Goal: Task Accomplishment & Management: Manage account settings

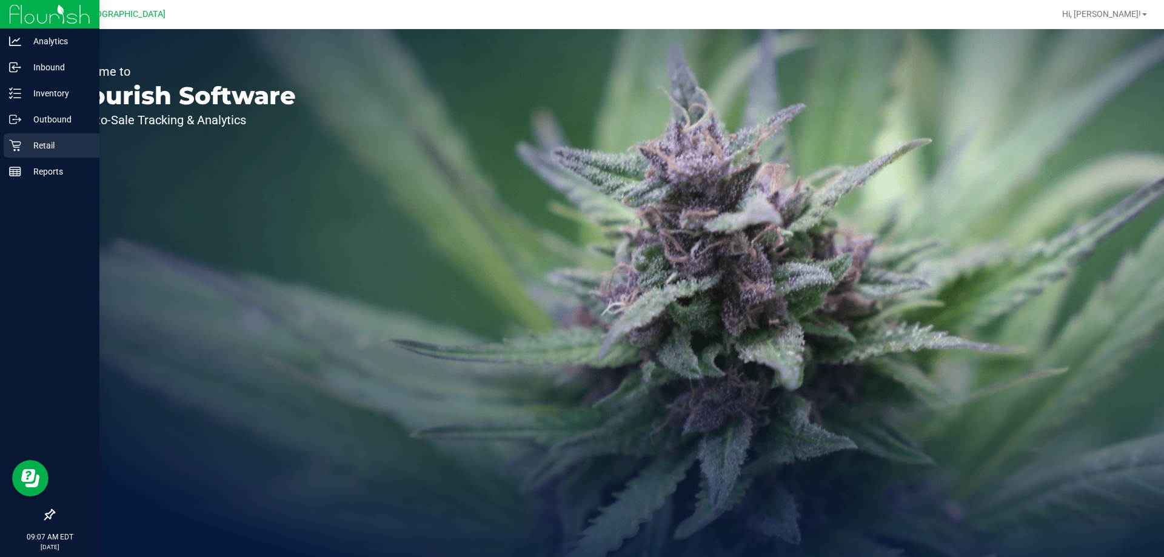
click at [15, 142] on icon at bounding box center [15, 146] width 12 height 12
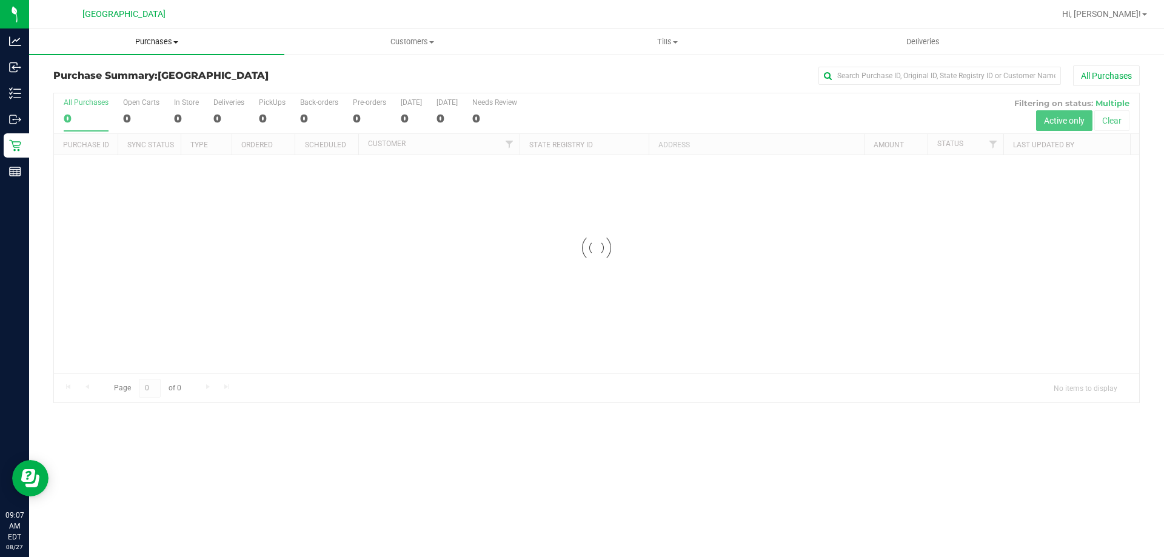
click at [183, 44] on span "Purchases" at bounding box center [156, 41] width 255 height 11
click at [93, 89] on span "Fulfillment" at bounding box center [66, 87] width 75 height 10
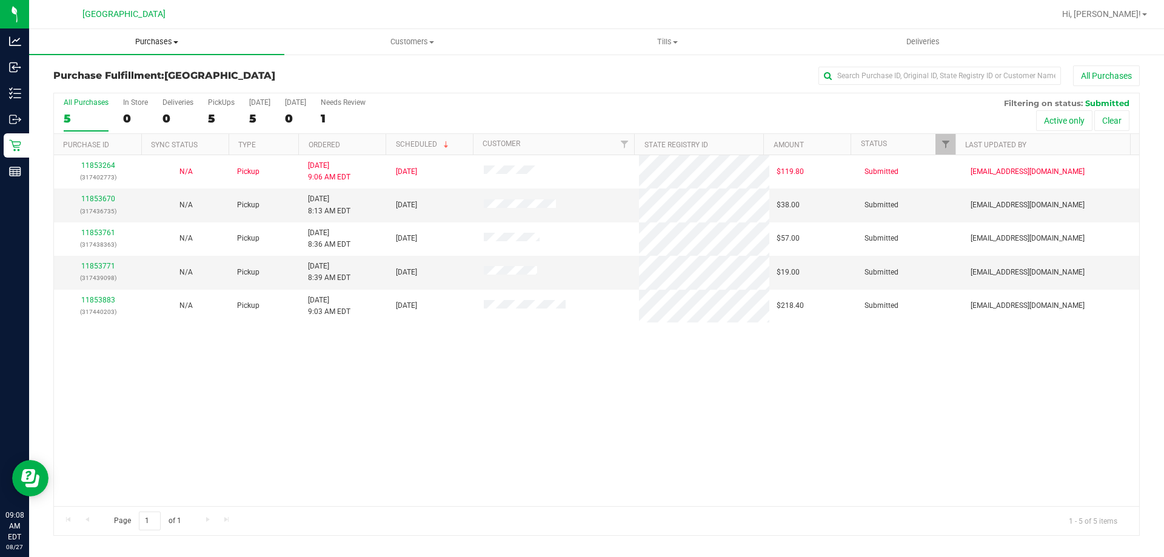
click at [132, 47] on span "Purchases" at bounding box center [156, 41] width 255 height 11
click at [109, 69] on span "Summary of purchases" at bounding box center [91, 73] width 124 height 10
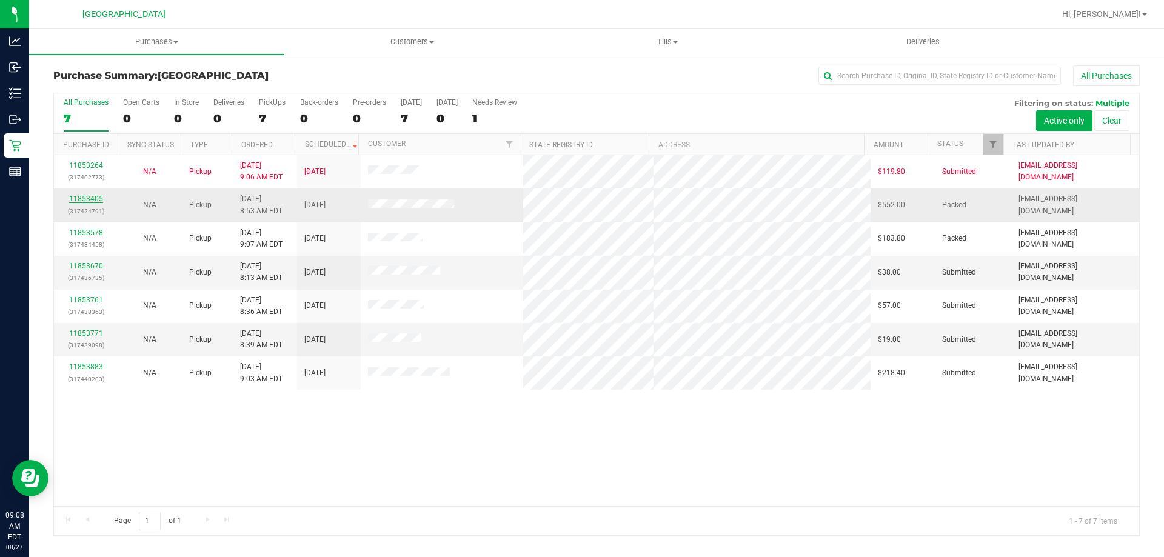
click at [91, 196] on link "11853405" at bounding box center [86, 199] width 34 height 8
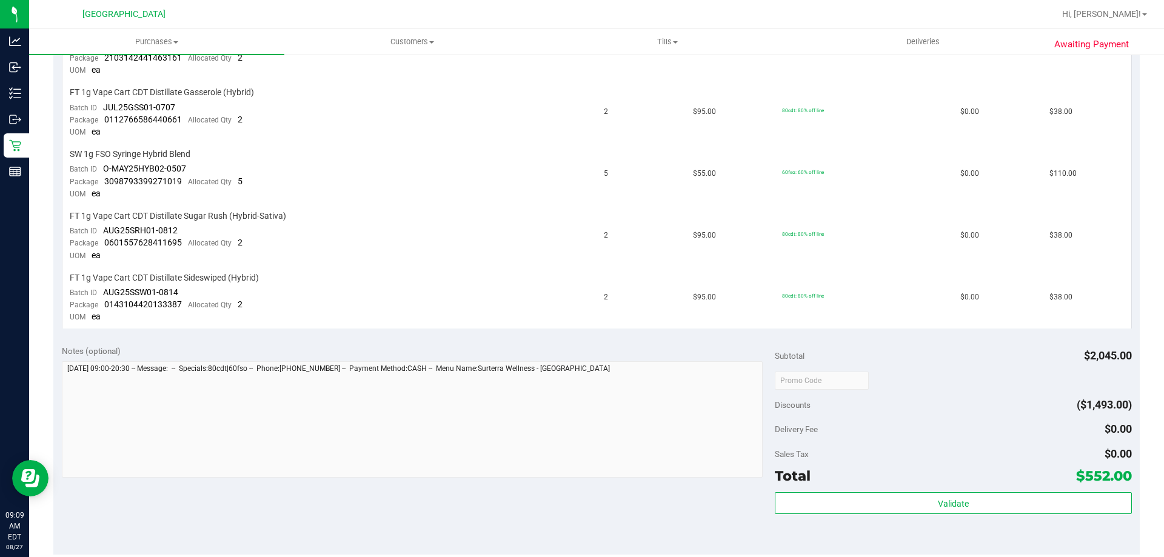
scroll to position [849, 0]
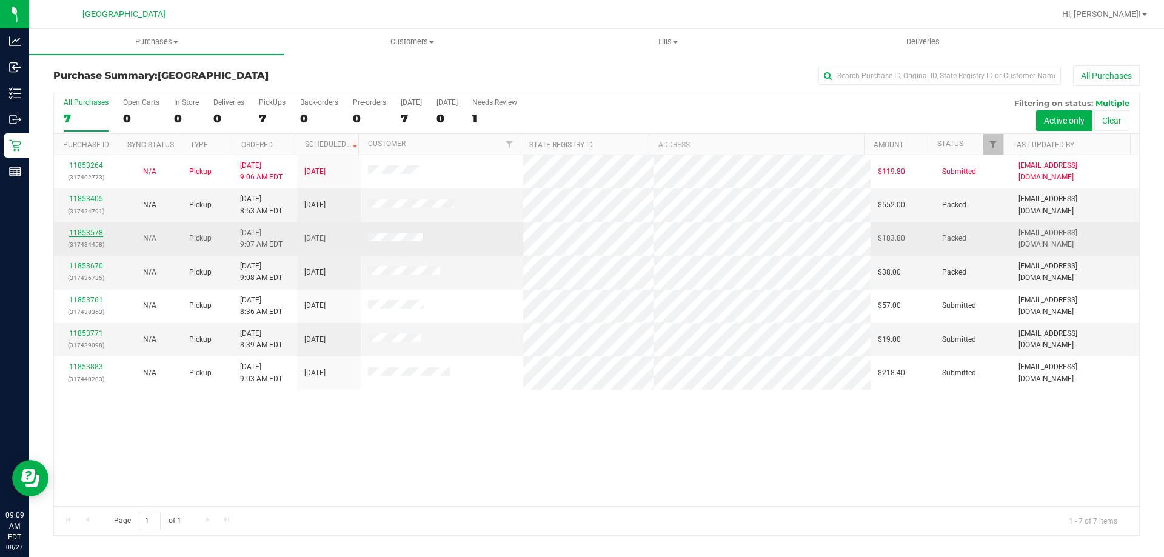
click at [82, 232] on link "11853578" at bounding box center [86, 233] width 34 height 8
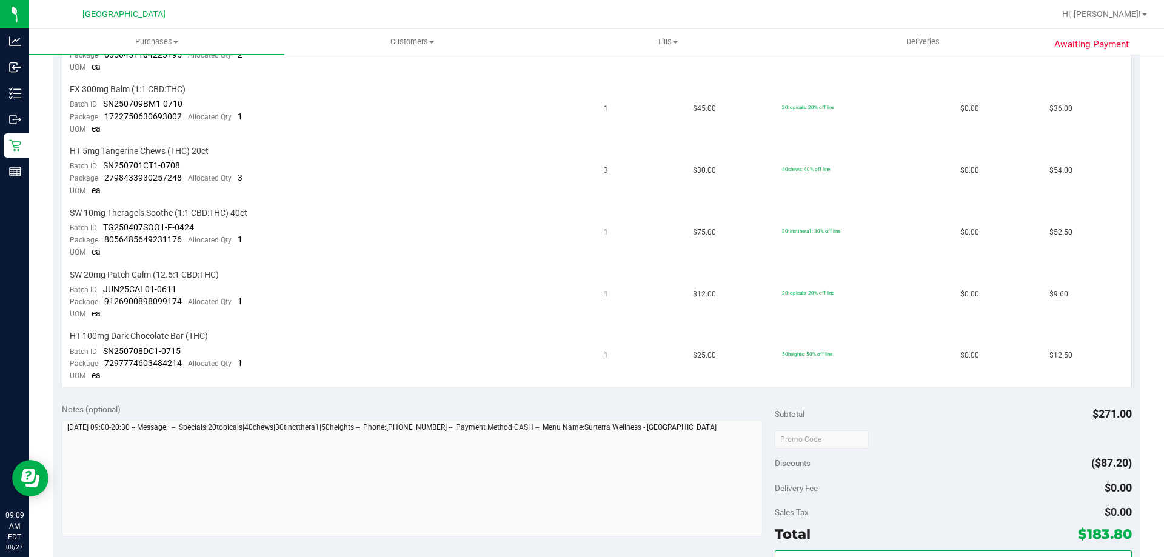
scroll to position [485, 0]
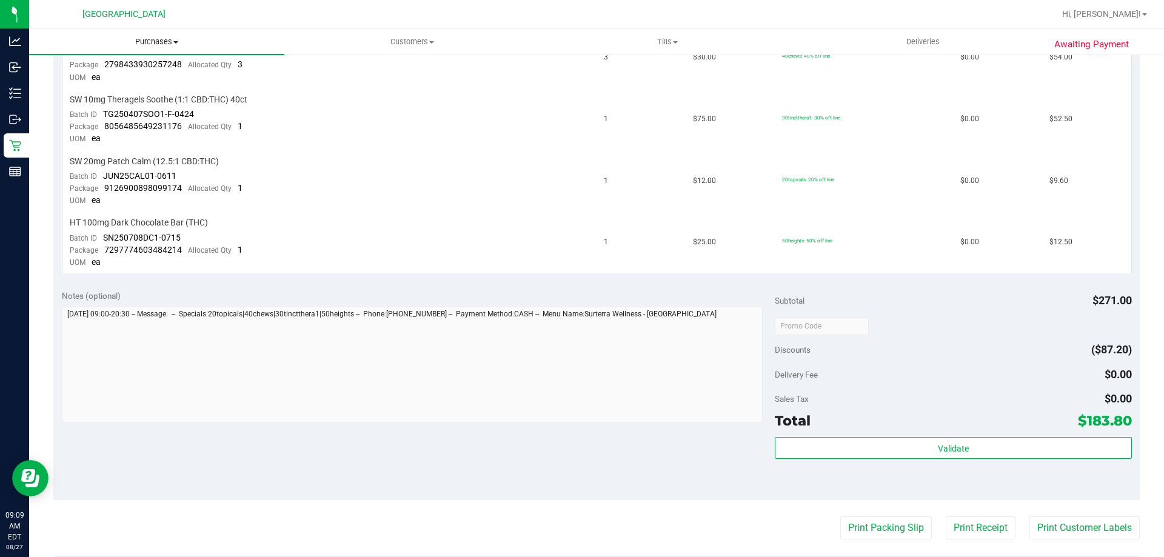
click at [162, 41] on span "Purchases" at bounding box center [156, 41] width 255 height 11
click at [110, 91] on li "Fulfillment" at bounding box center [156, 88] width 255 height 15
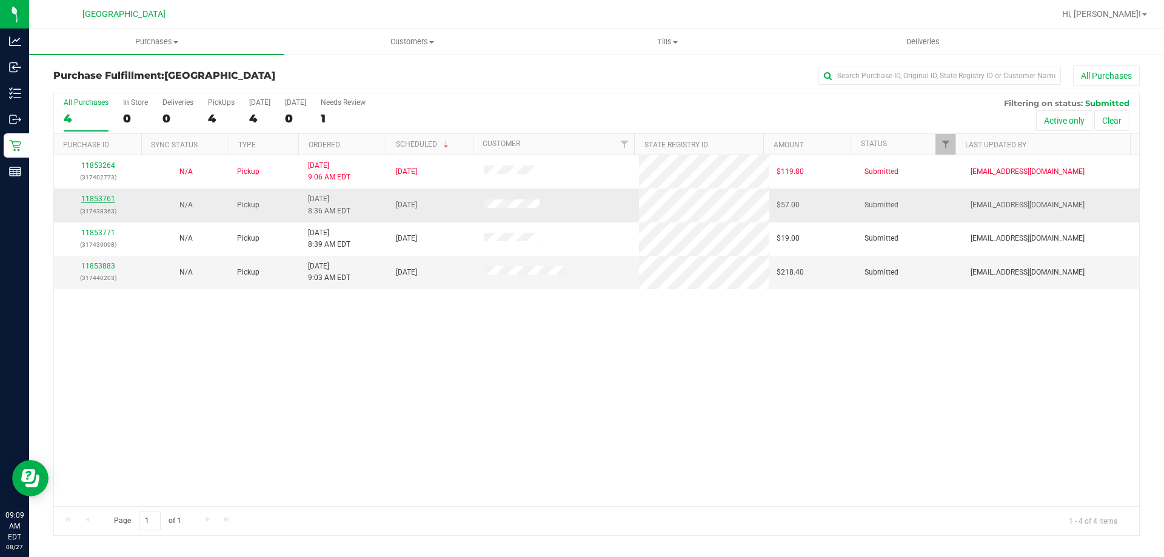
click at [100, 201] on link "11853761" at bounding box center [98, 199] width 34 height 8
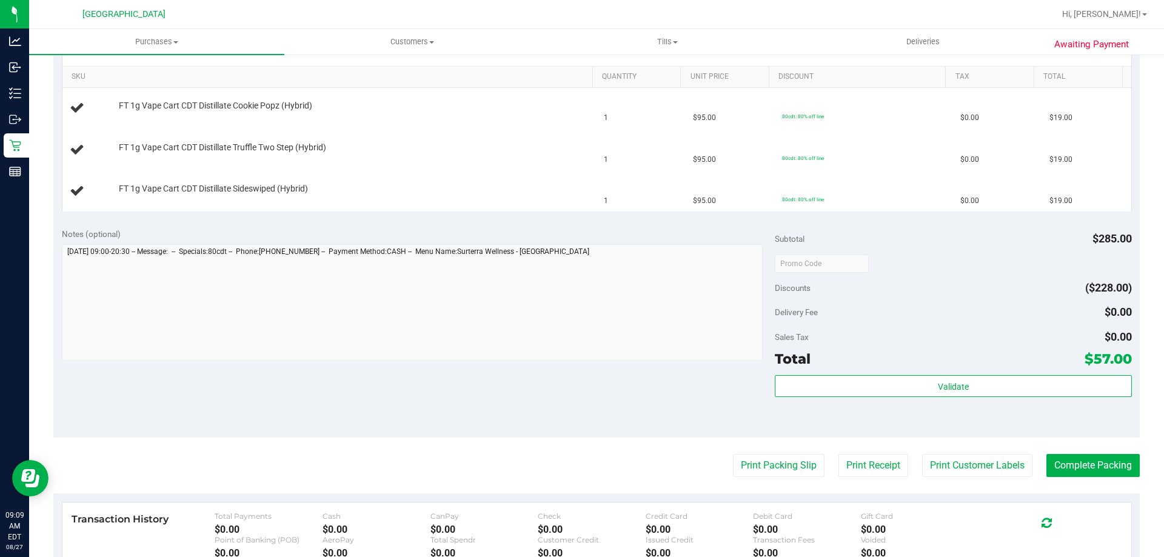
scroll to position [303, 0]
click at [746, 464] on button "Print Packing Slip" at bounding box center [779, 463] width 92 height 23
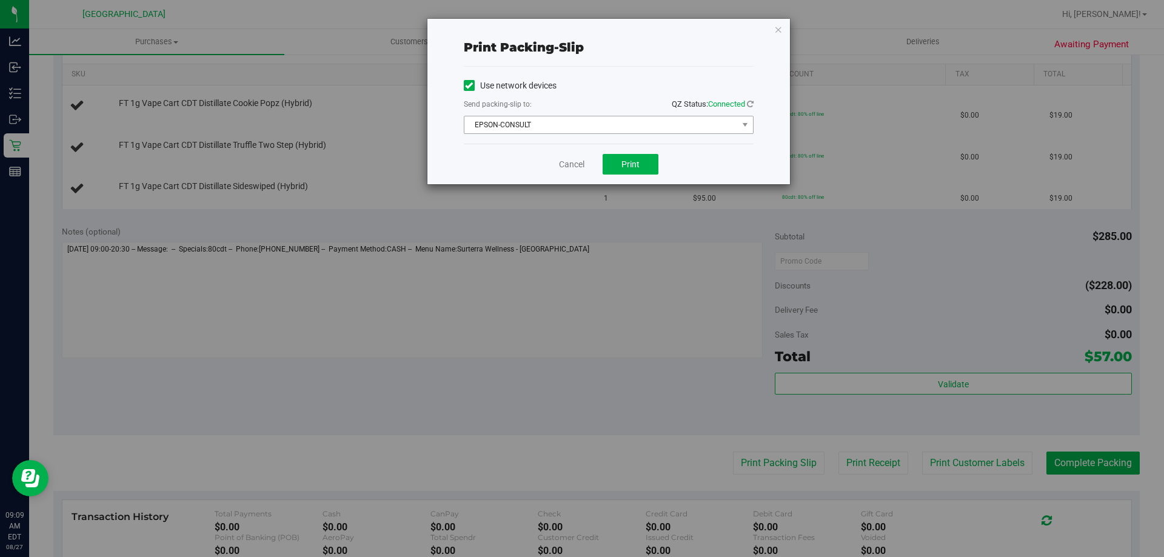
click at [589, 121] on span "EPSON-CONSULT" at bounding box center [600, 124] width 273 height 17
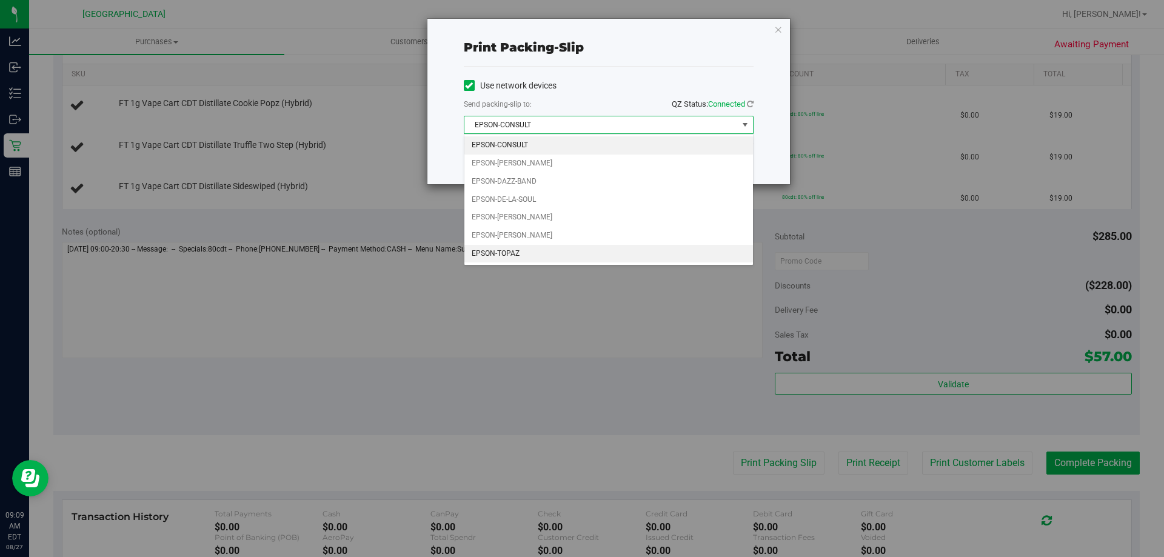
click at [498, 247] on li "EPSON-TOPAZ" at bounding box center [608, 254] width 289 height 18
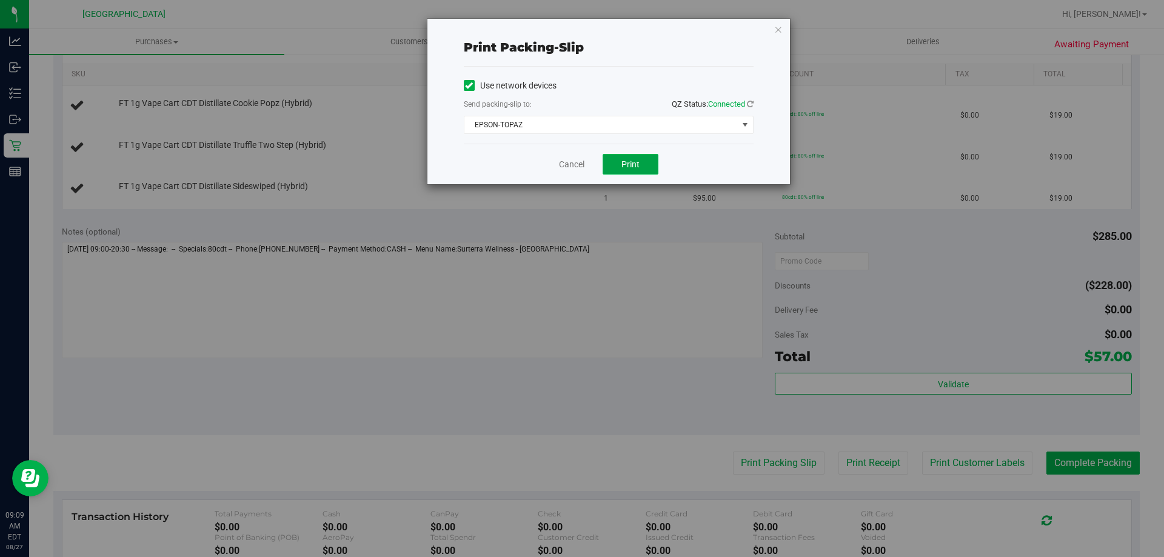
click at [642, 157] on button "Print" at bounding box center [631, 164] width 56 height 21
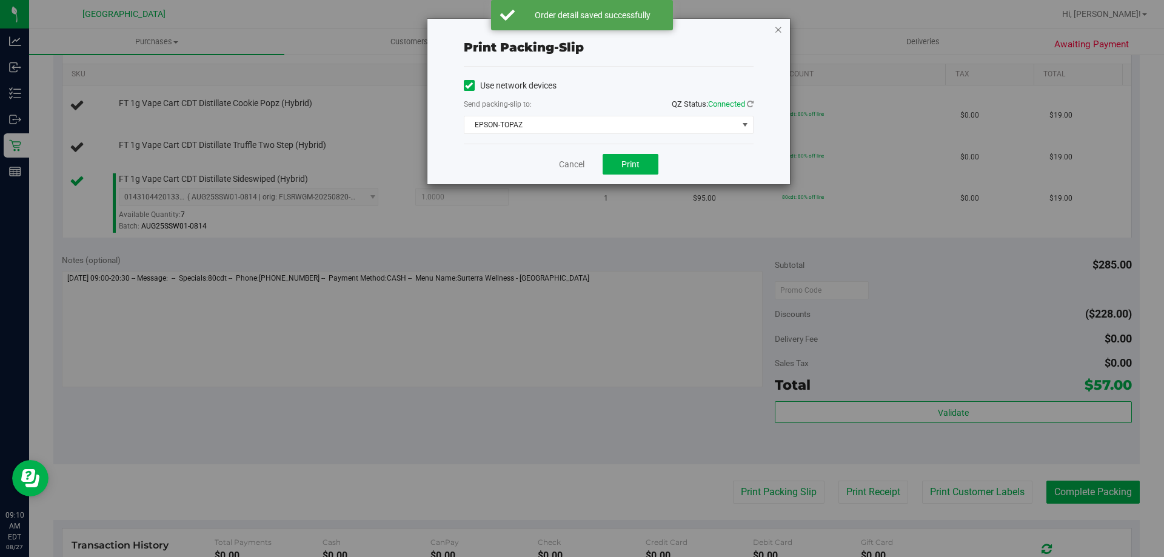
click at [781, 24] on icon "button" at bounding box center [778, 29] width 8 height 15
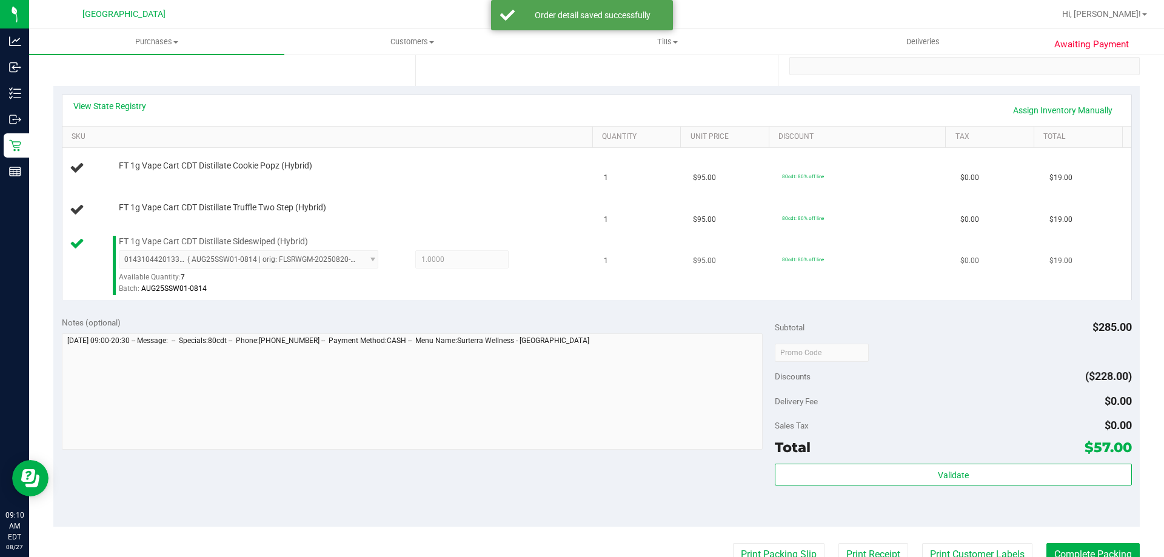
scroll to position [182, 0]
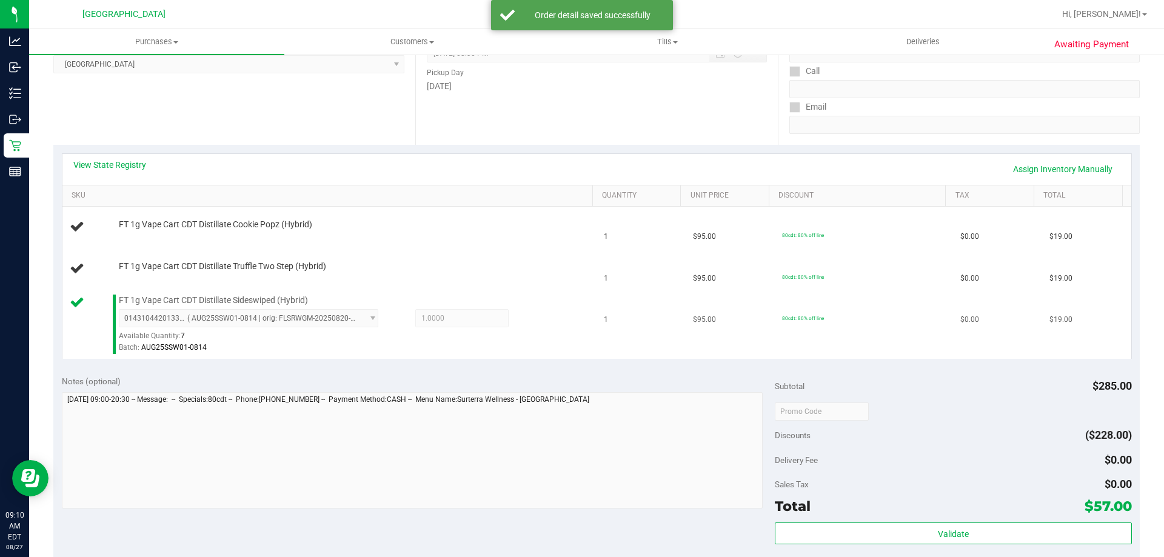
click at [440, 308] on div "FT 1g Vape Cart CDT Distillate Sideswiped (Hybrid) 0143104420133387 ( AUG25SSW0…" at bounding box center [350, 325] width 474 height 60
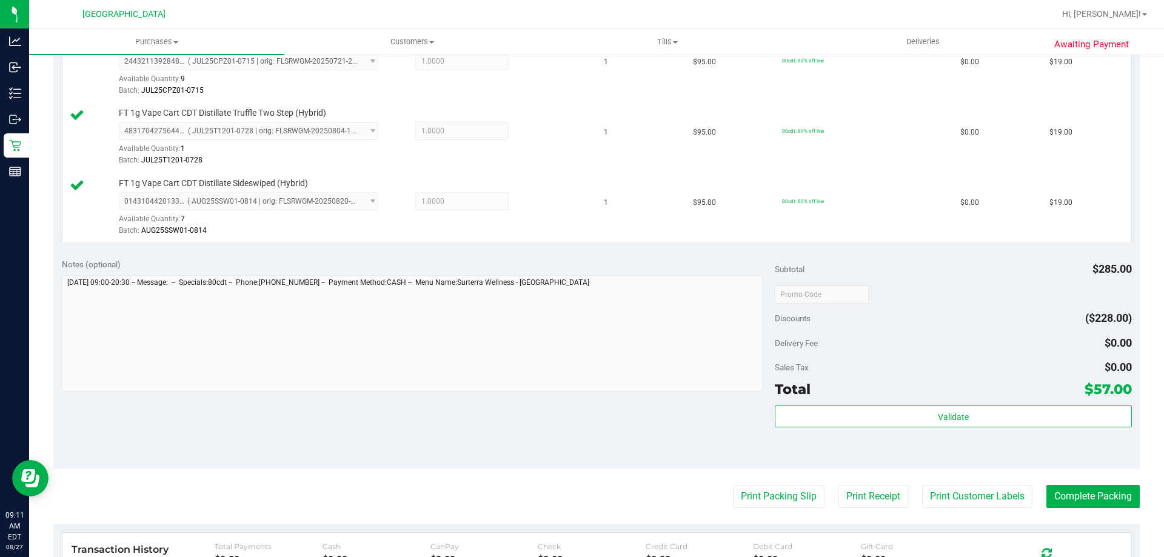
scroll to position [364, 0]
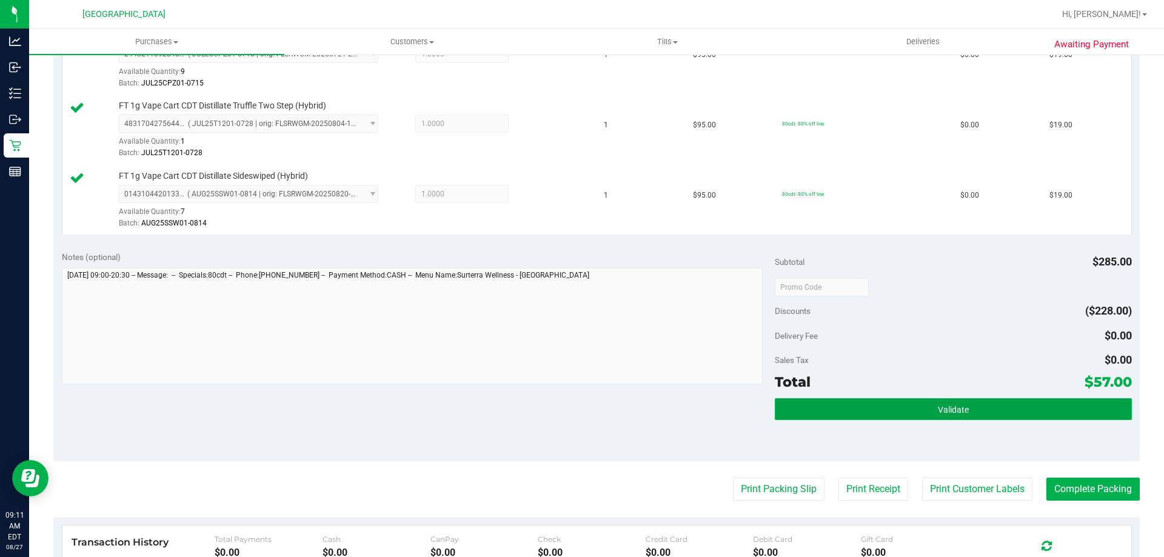
click at [961, 412] on span "Validate" at bounding box center [953, 410] width 31 height 10
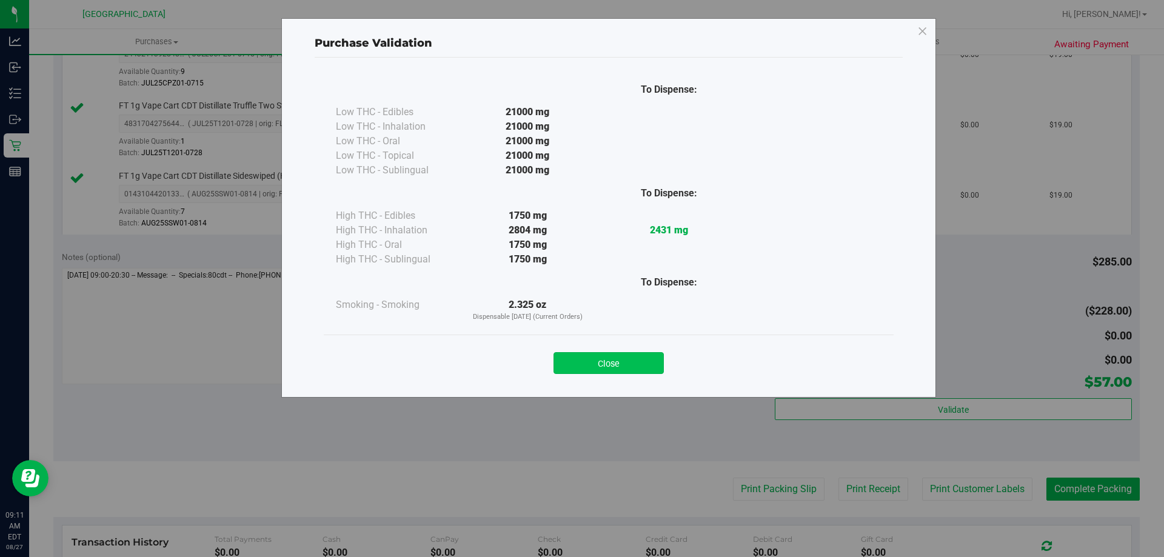
click at [657, 361] on button "Close" at bounding box center [609, 363] width 110 height 22
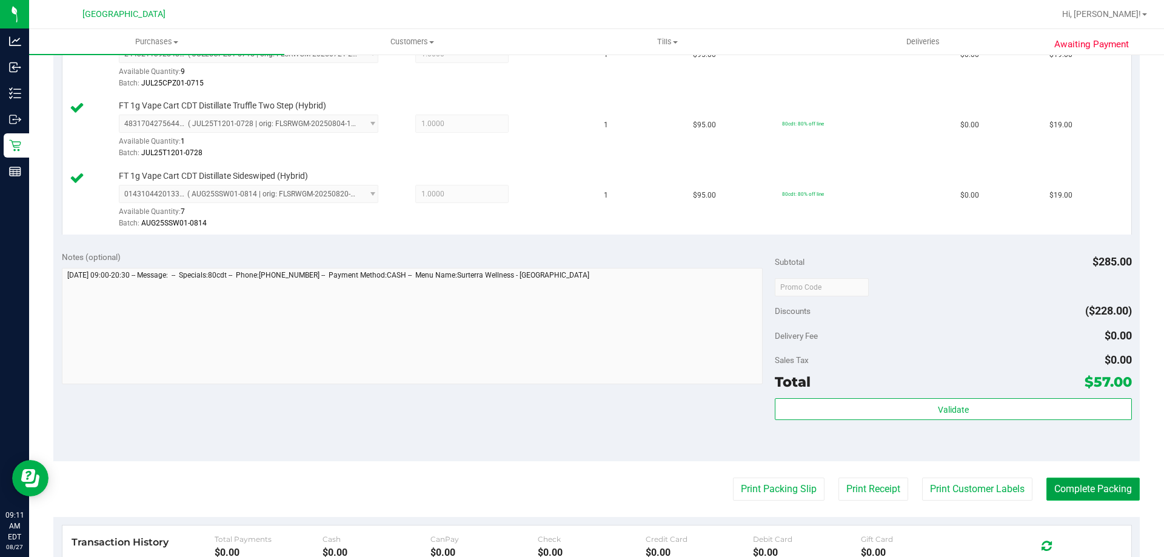
click at [1115, 495] on button "Complete Packing" at bounding box center [1093, 489] width 93 height 23
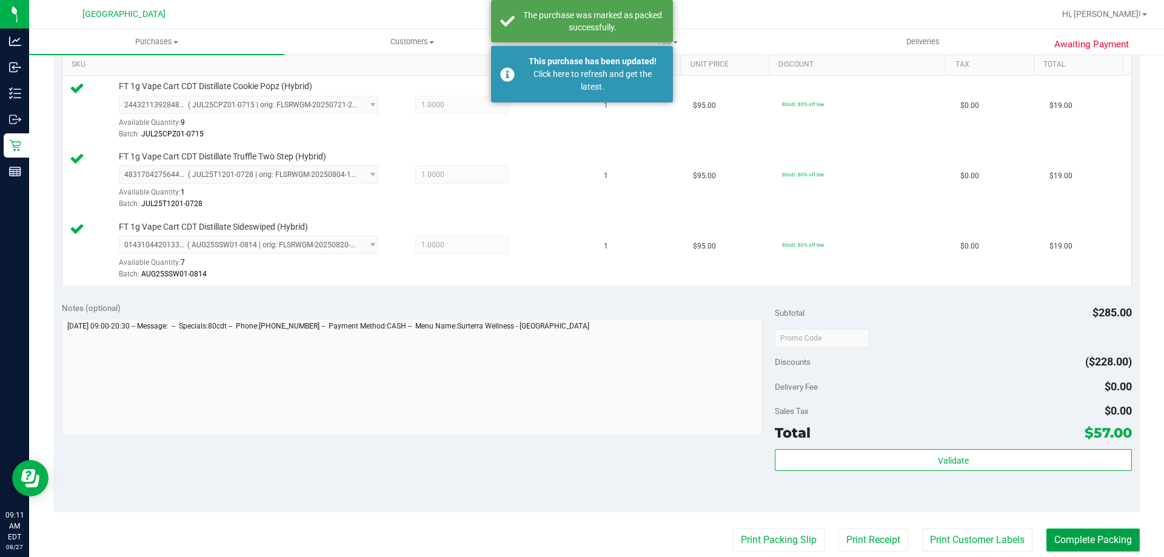
scroll to position [243, 0]
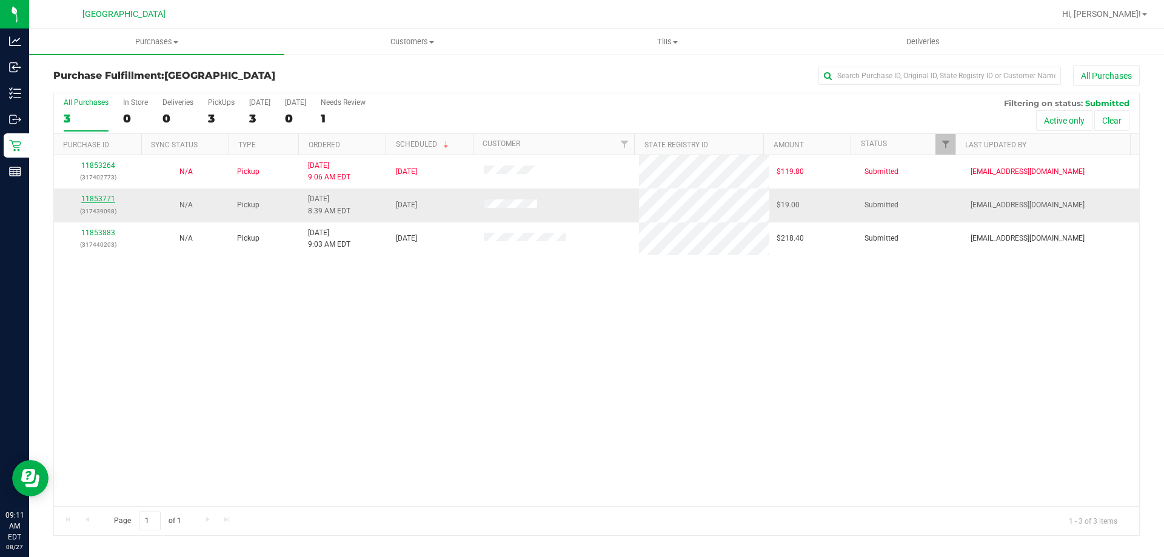
click at [107, 196] on link "11853771" at bounding box center [98, 199] width 34 height 8
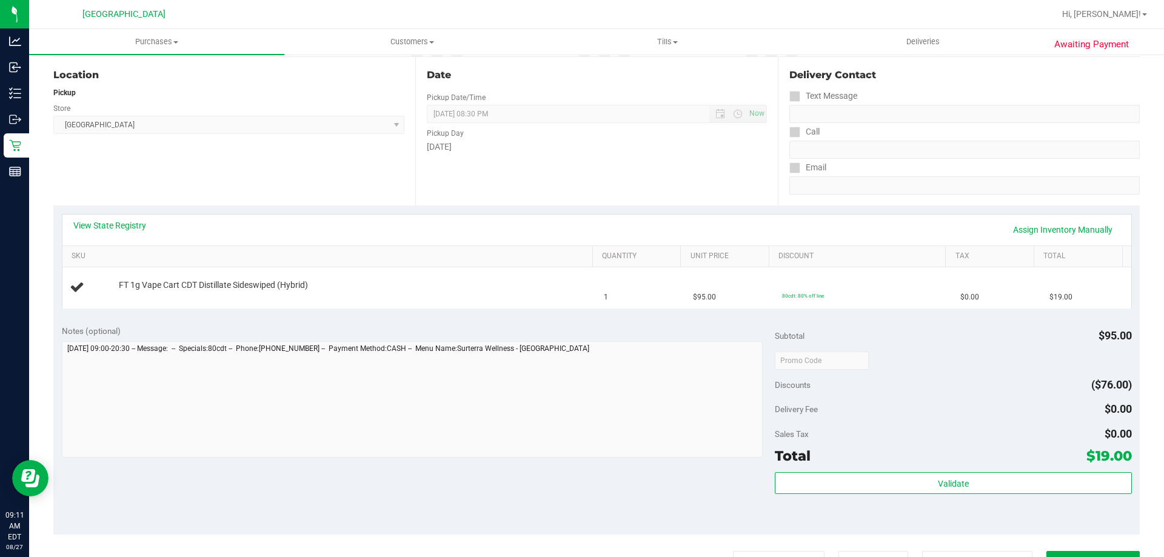
scroll to position [243, 0]
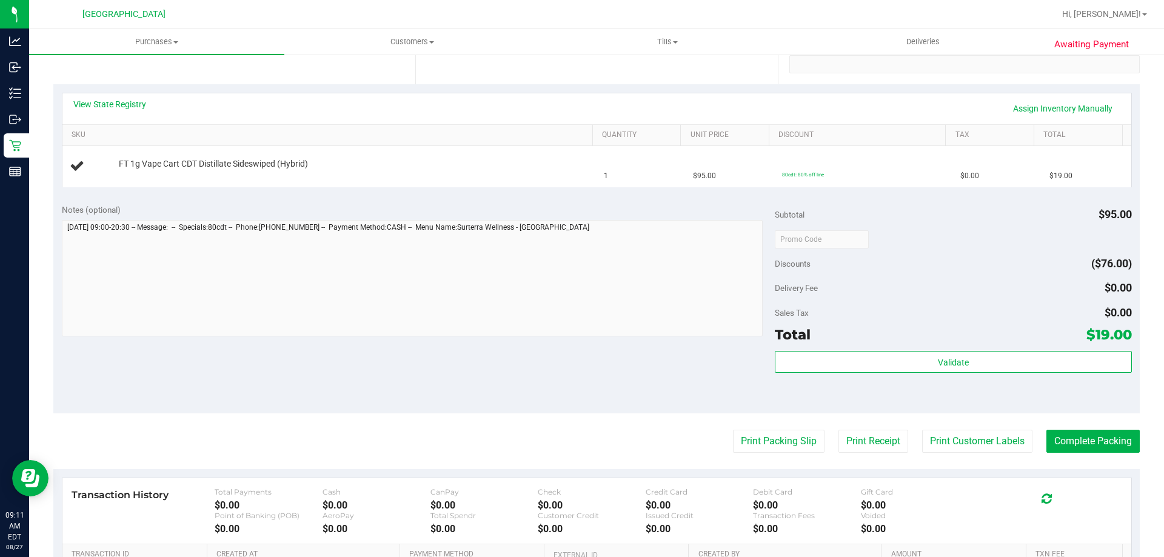
click at [719, 437] on div "Print Packing Slip Print Receipt Print Customer Labels Complete Packing" at bounding box center [596, 441] width 1087 height 23
click at [733, 439] on button "Print Packing Slip" at bounding box center [779, 441] width 92 height 23
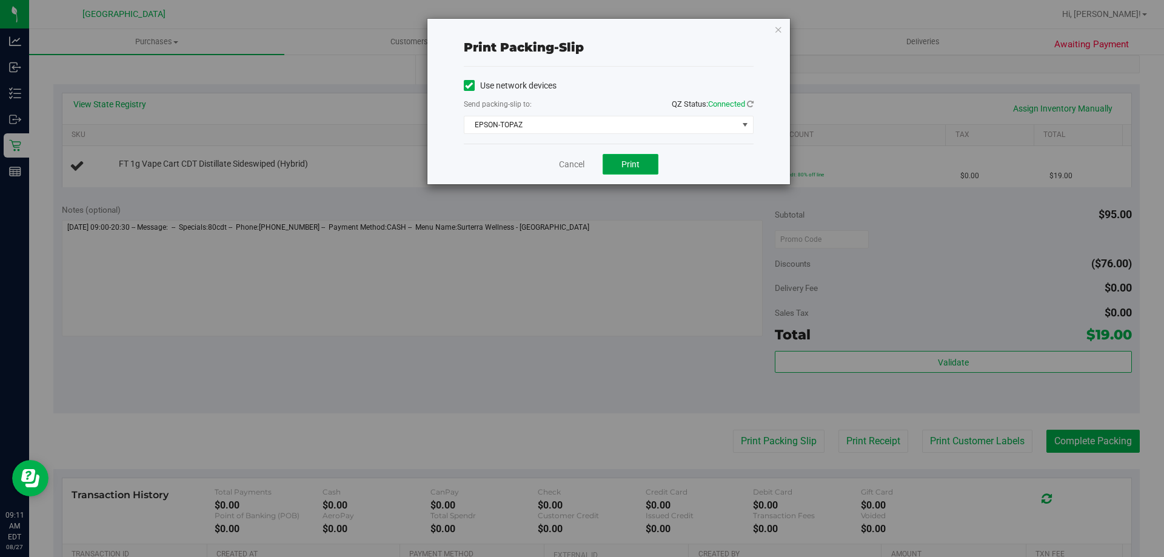
click at [603, 158] on button "Print" at bounding box center [631, 164] width 56 height 21
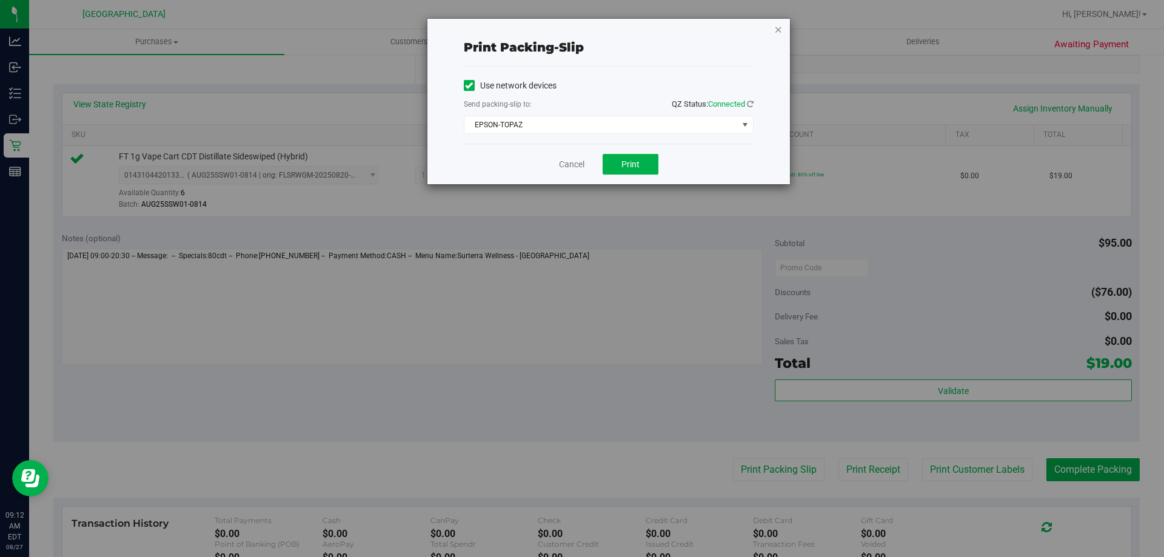
click at [780, 27] on icon "button" at bounding box center [778, 29] width 8 height 15
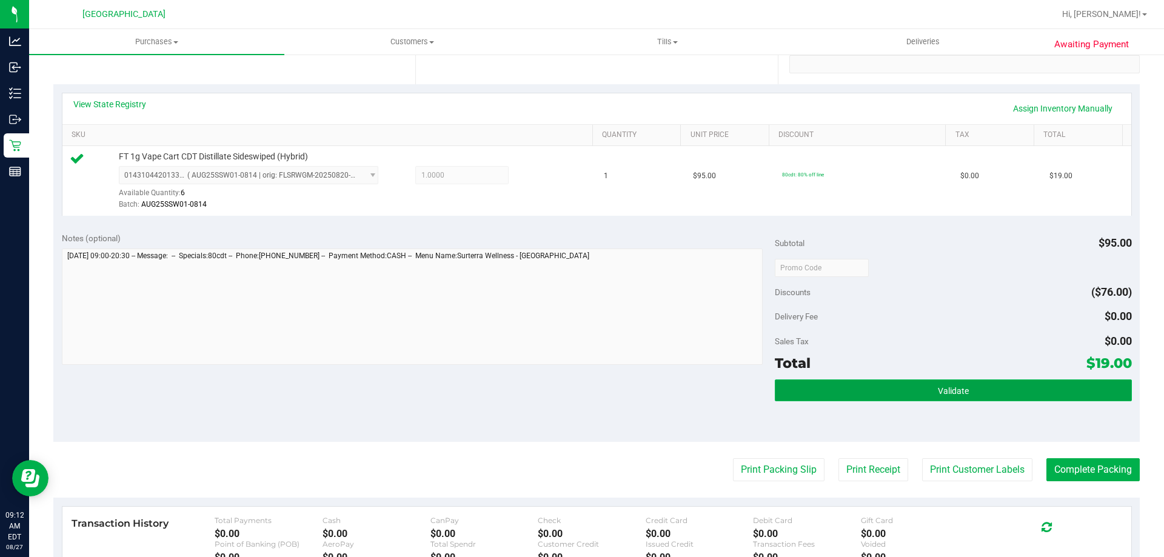
click at [817, 388] on button "Validate" at bounding box center [953, 391] width 357 height 22
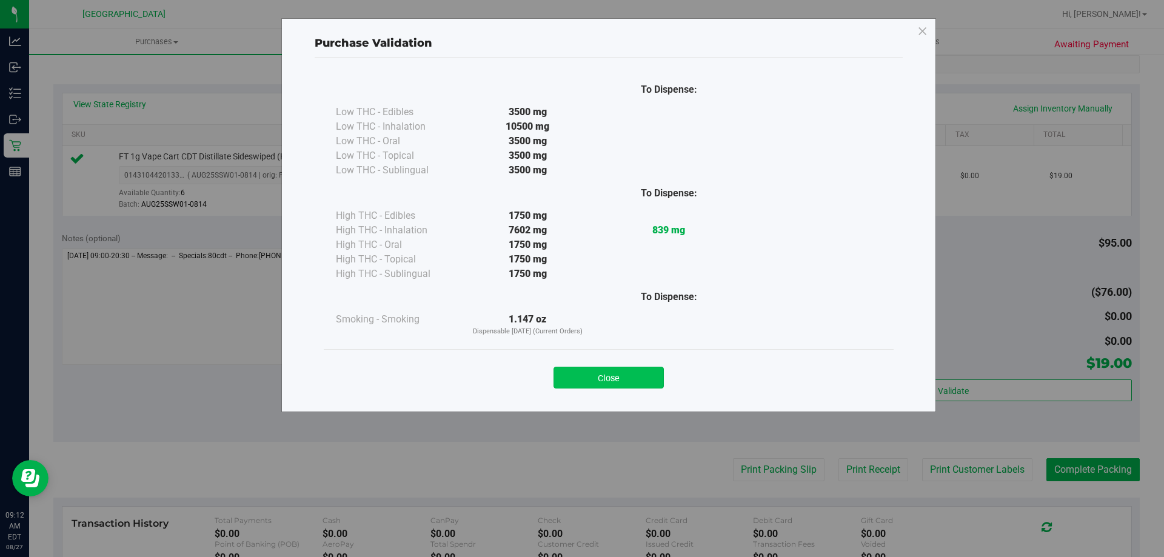
click at [637, 375] on button "Close" at bounding box center [609, 378] width 110 height 22
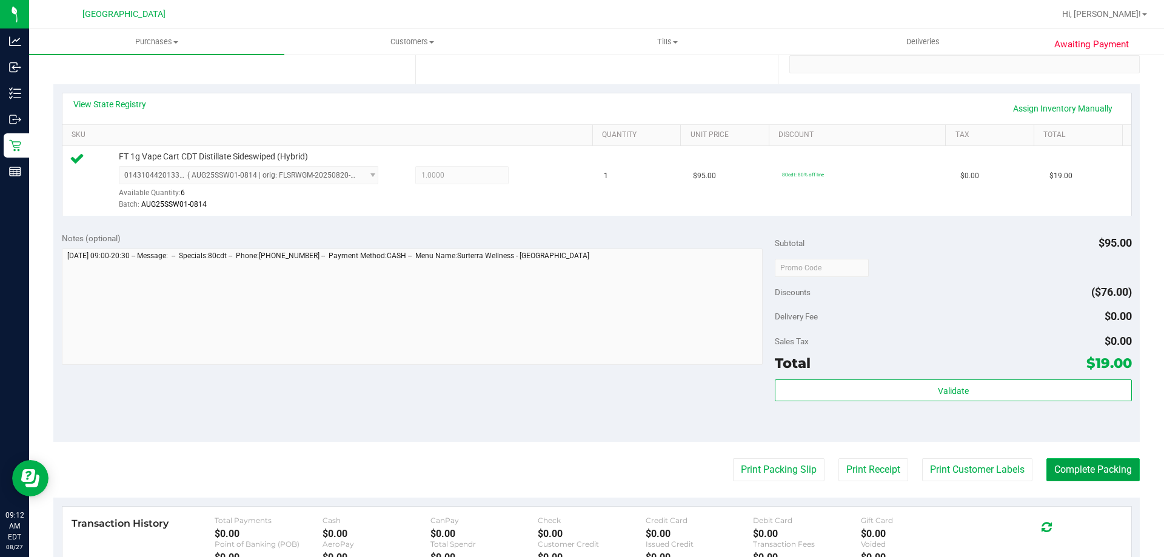
click at [1070, 472] on button "Complete Packing" at bounding box center [1093, 469] width 93 height 23
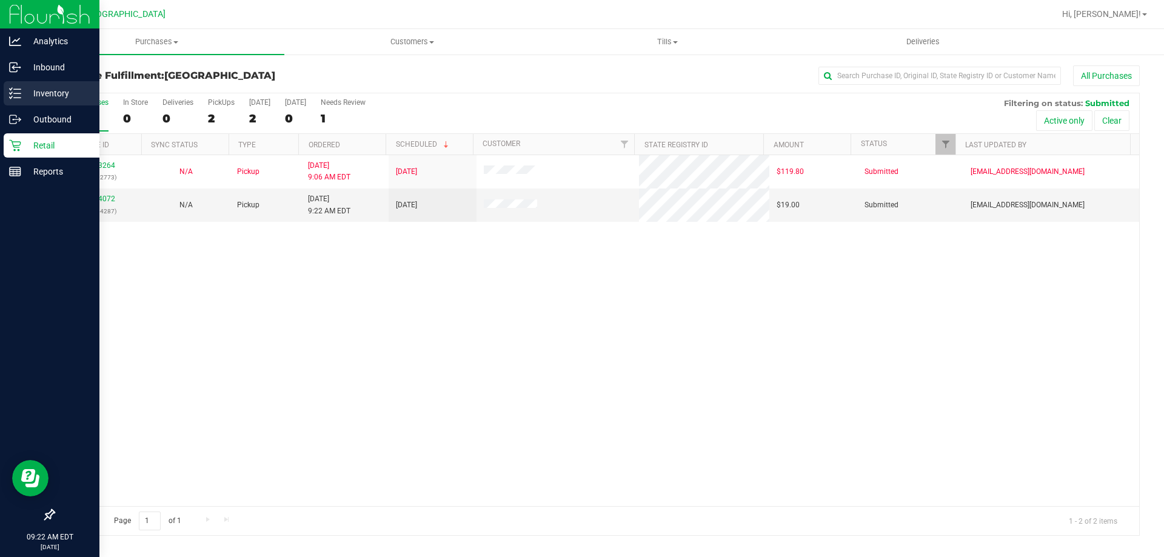
click at [52, 90] on p "Inventory" at bounding box center [57, 93] width 73 height 15
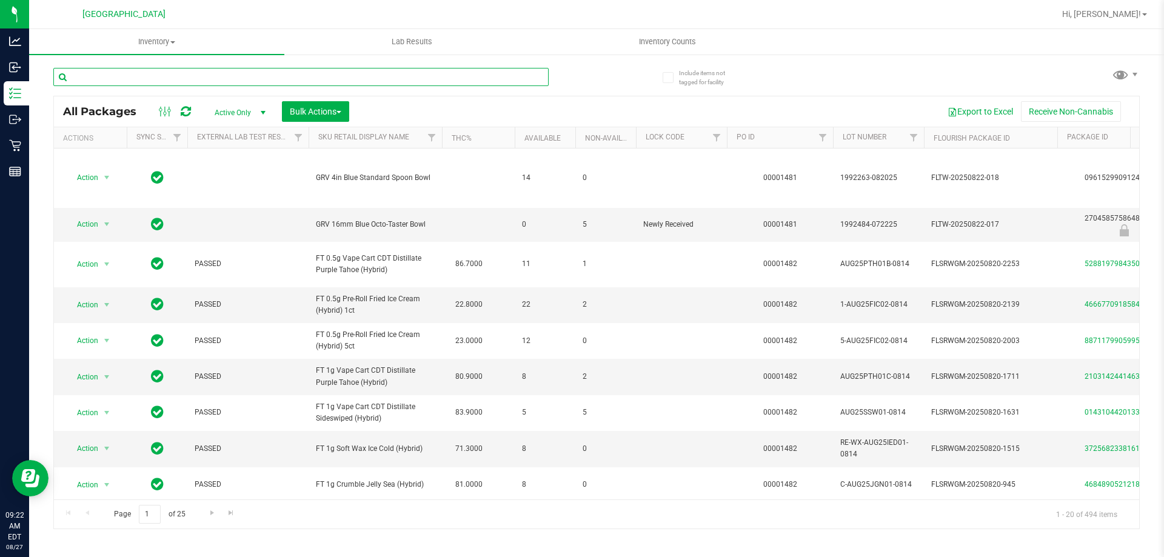
click at [104, 85] on input "text" at bounding box center [300, 77] width 495 height 18
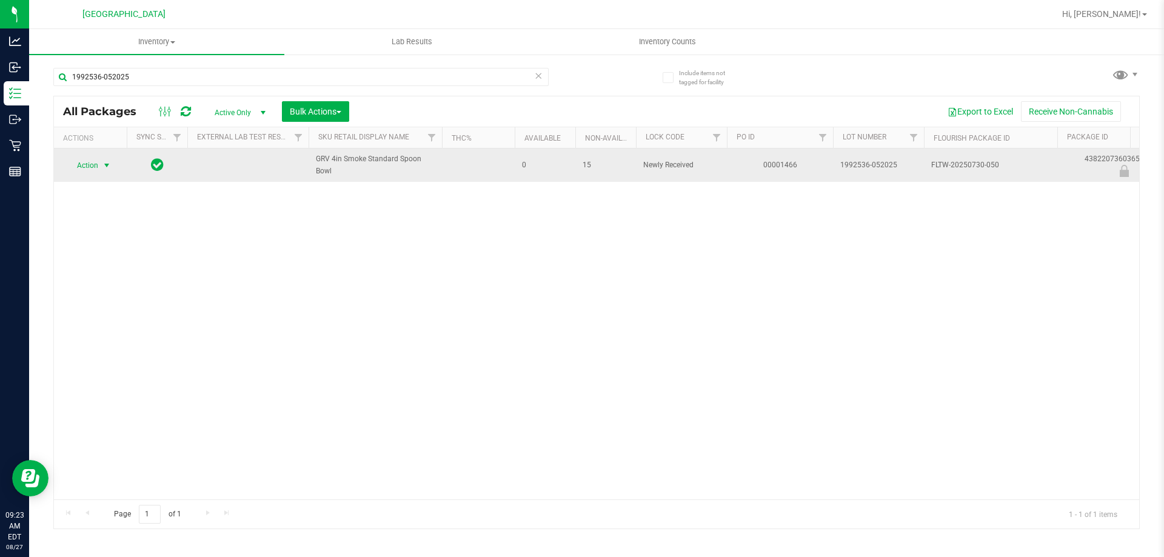
click at [102, 163] on span "select" at bounding box center [107, 166] width 10 height 10
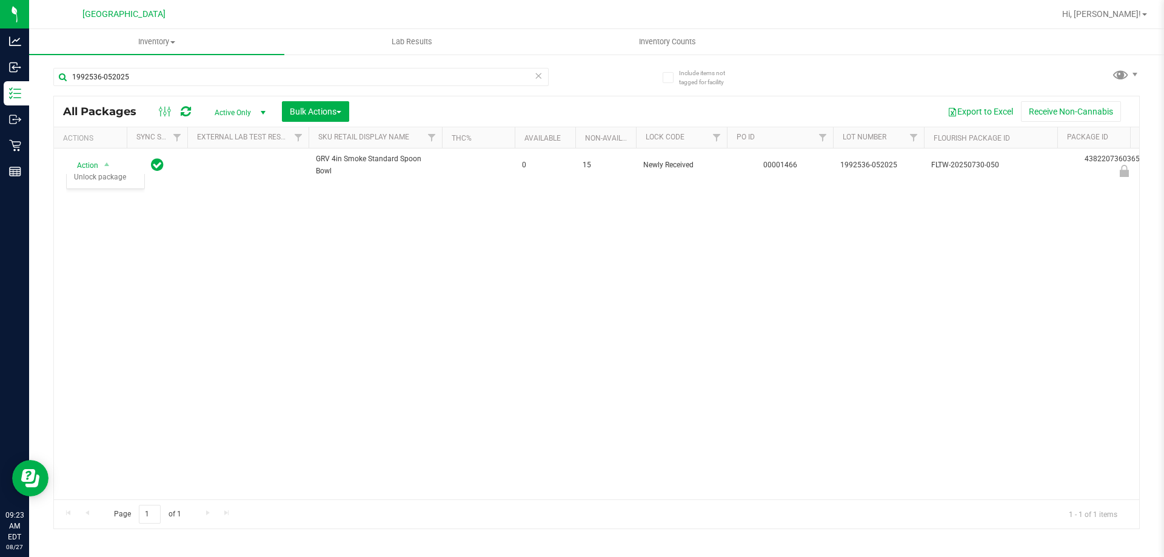
click at [220, 65] on div "1992536-052025" at bounding box center [324, 76] width 543 height 39
click at [217, 69] on input "1992536-052025" at bounding box center [300, 77] width 495 height 18
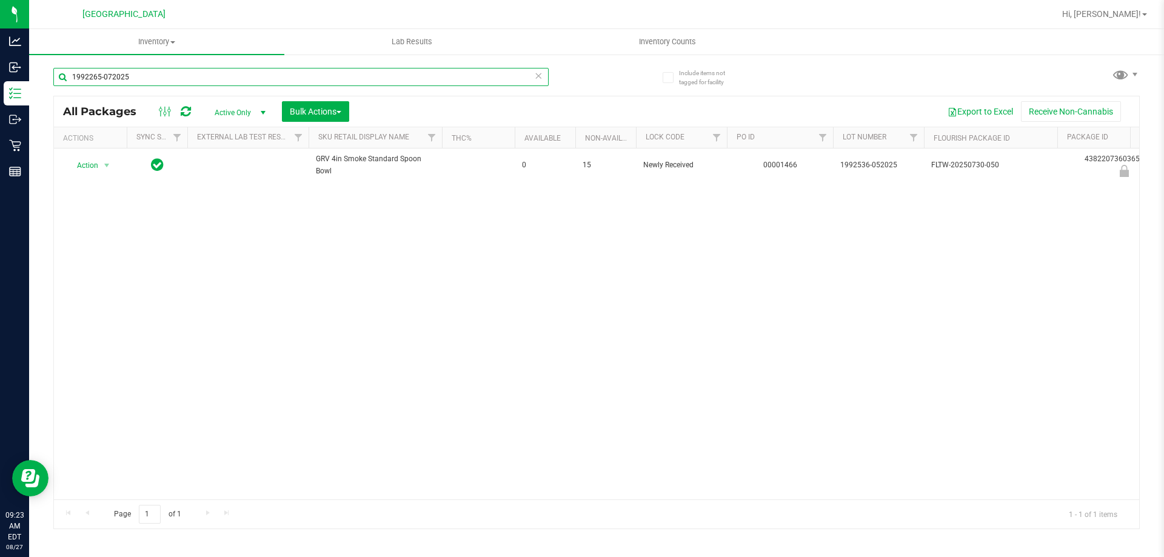
type input "1992265-072025"
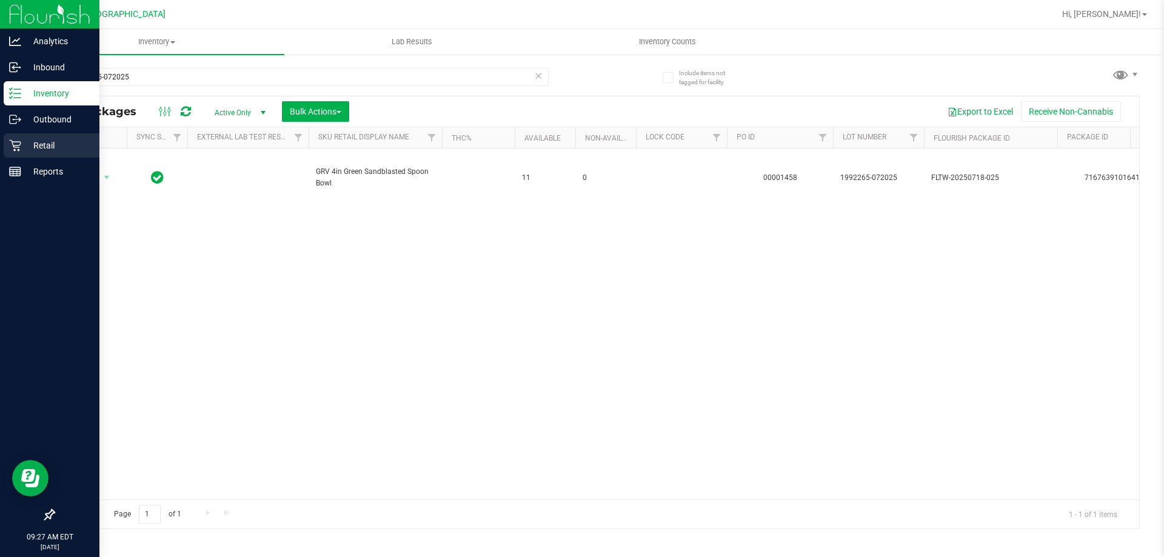
click at [4, 154] on link "Retail" at bounding box center [49, 146] width 99 height 26
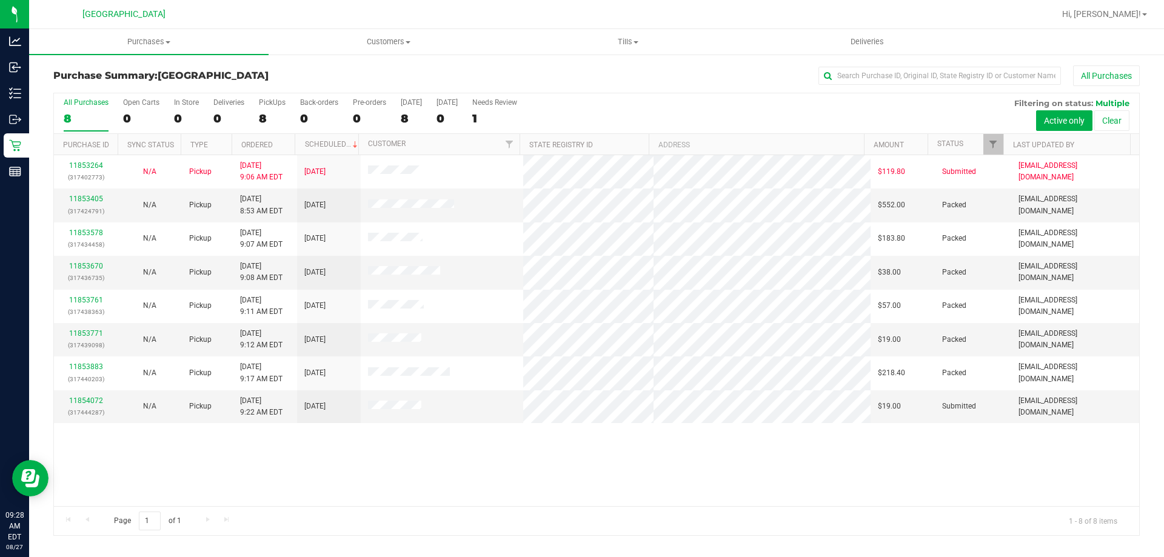
click at [170, 55] on link "Purchases Summary of purchases Fulfillment All purchases" at bounding box center [149, 41] width 240 height 25
click at [89, 82] on span "Fulfillment" at bounding box center [66, 87] width 75 height 10
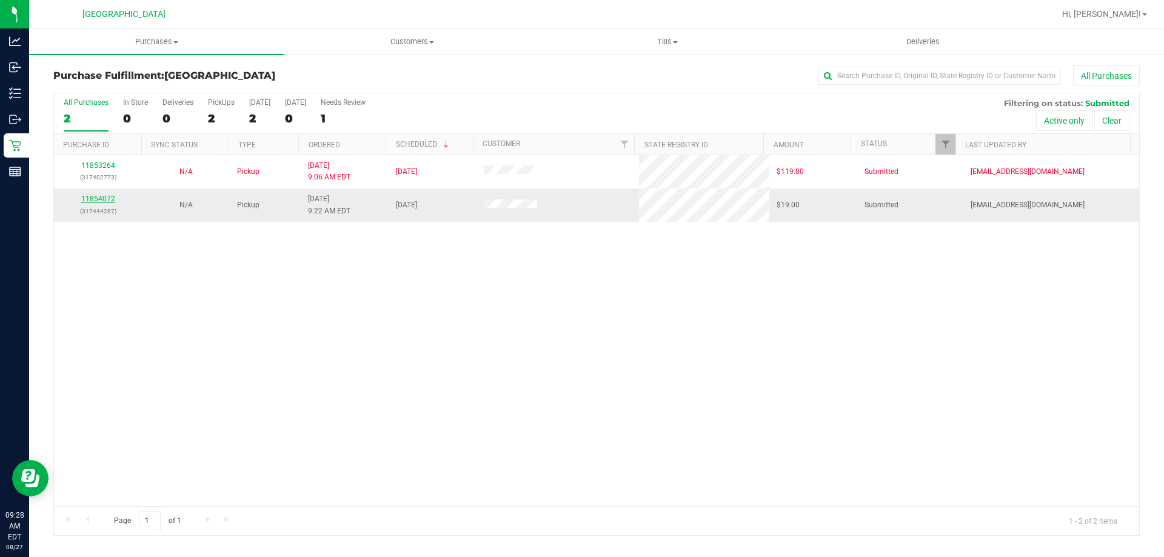
click at [95, 200] on link "11854072" at bounding box center [98, 199] width 34 height 8
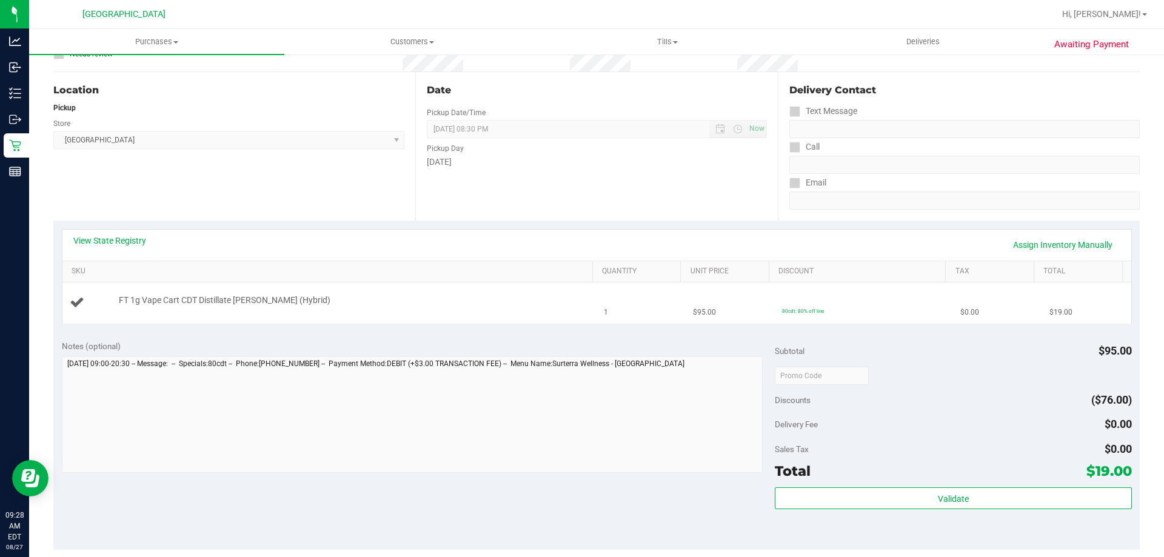
scroll to position [243, 0]
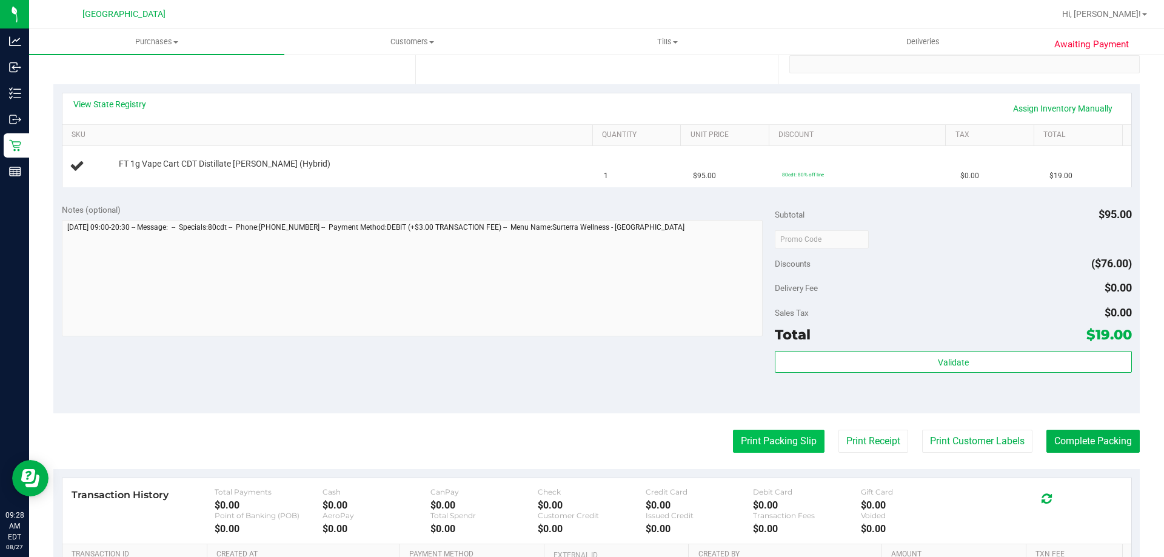
click at [756, 439] on button "Print Packing Slip" at bounding box center [779, 441] width 92 height 23
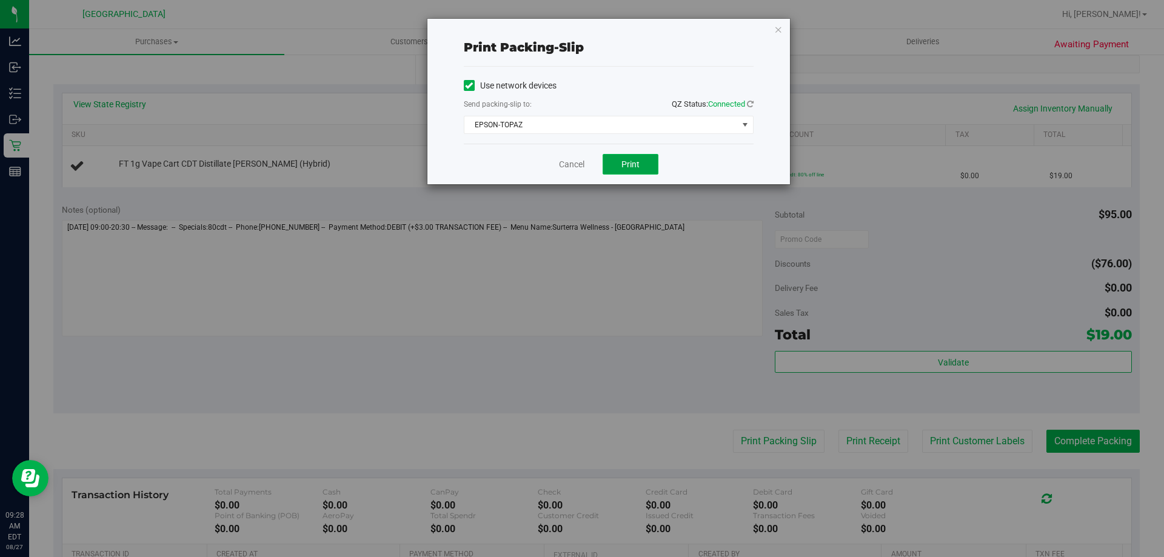
click at [613, 167] on button "Print" at bounding box center [631, 164] width 56 height 21
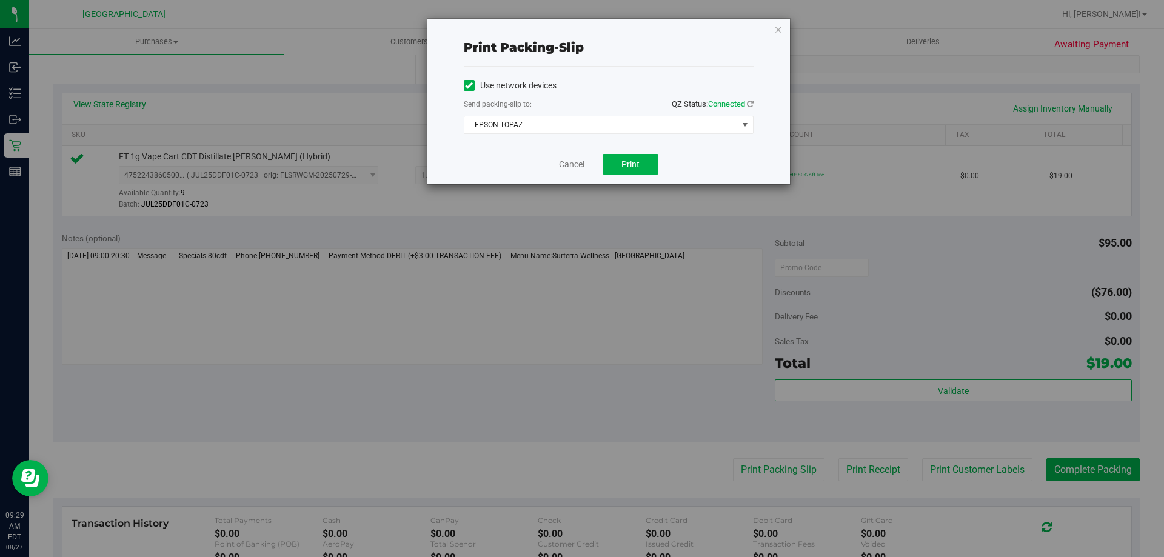
click at [774, 38] on div "Print packing-slip Use network devices Send packing-slip to: QZ Status: Connect…" at bounding box center [608, 102] width 363 height 166
click at [774, 36] on div "Print packing-slip Use network devices Send packing-slip to: QZ Status: Connect…" at bounding box center [608, 102] width 363 height 166
click at [777, 30] on icon "button" at bounding box center [778, 29] width 8 height 15
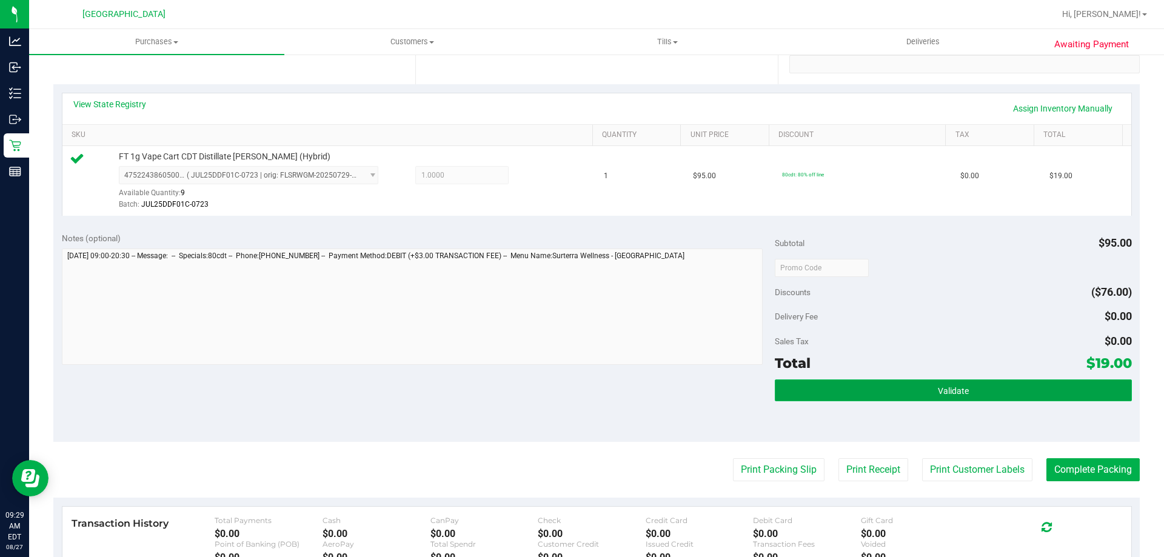
click at [1040, 388] on button "Validate" at bounding box center [953, 391] width 357 height 22
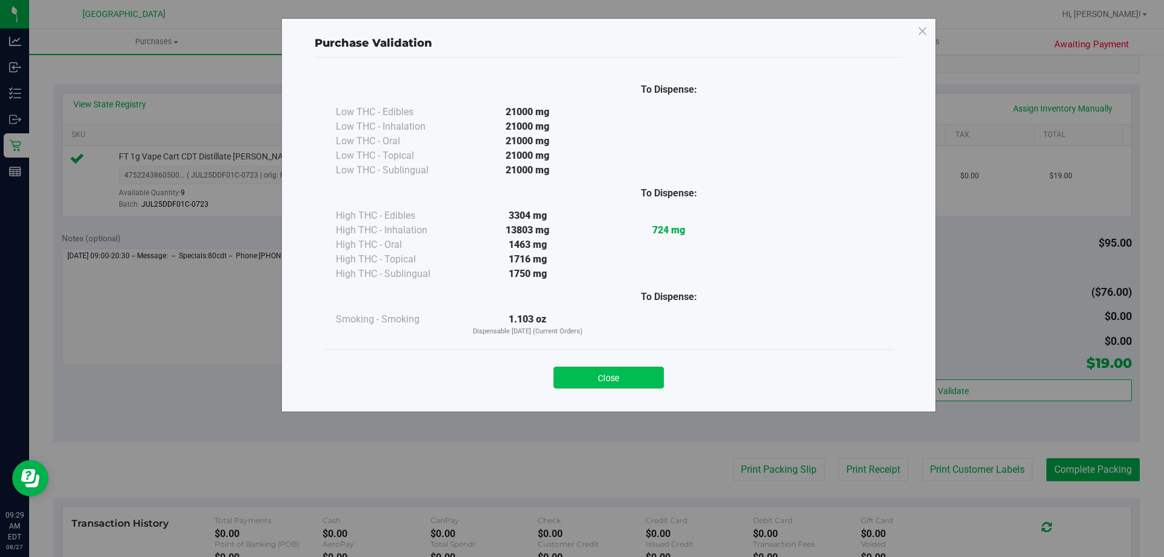
click at [649, 373] on button "Close" at bounding box center [609, 378] width 110 height 22
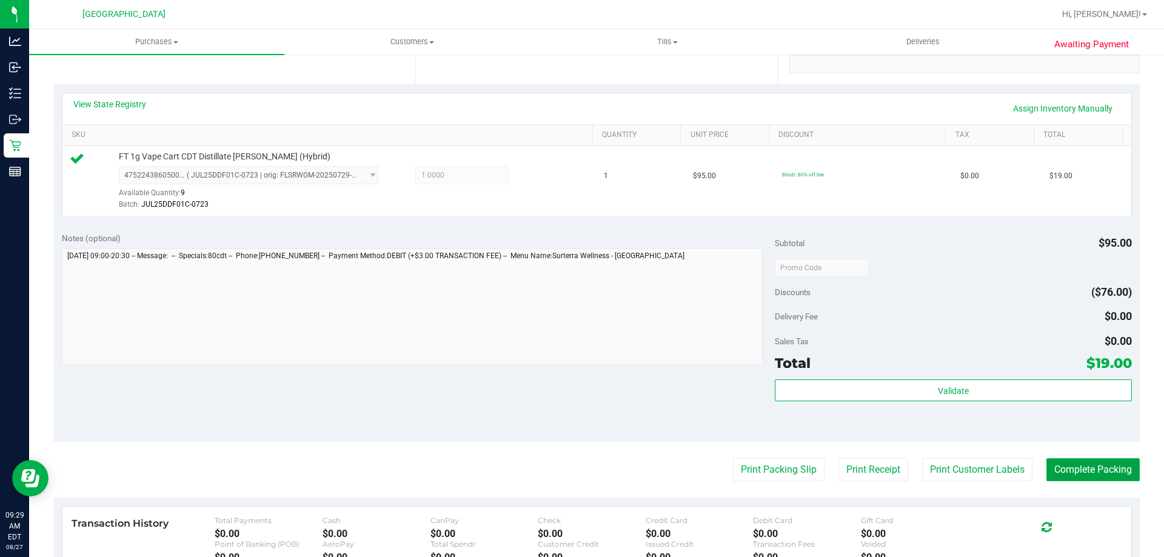
click at [1094, 480] on button "Complete Packing" at bounding box center [1093, 469] width 93 height 23
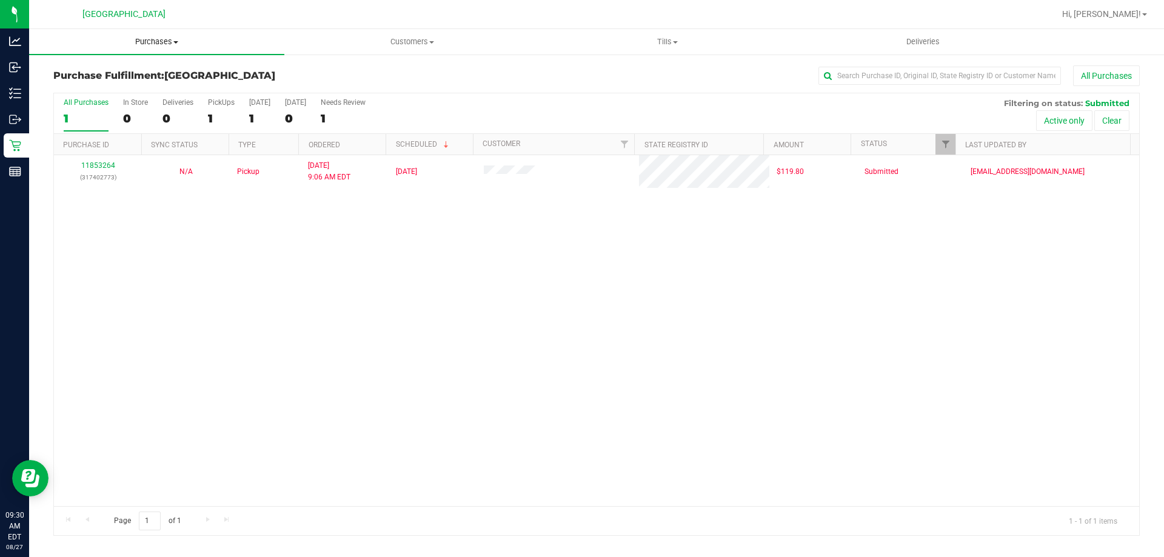
click at [166, 40] on span "Purchases" at bounding box center [156, 41] width 255 height 11
click at [90, 71] on span "Summary of purchases" at bounding box center [91, 73] width 124 height 10
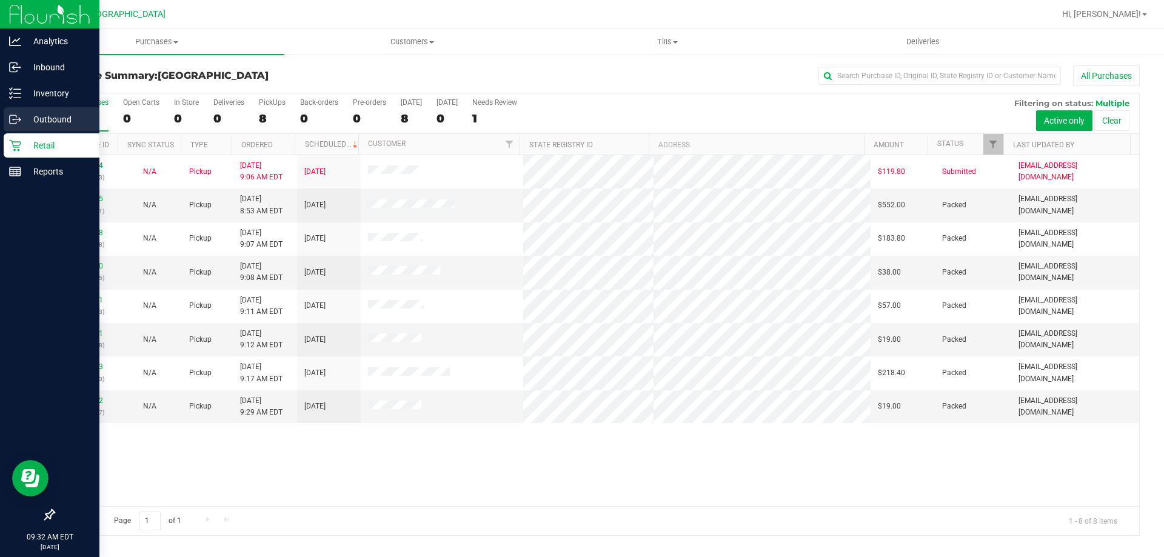
click at [0, 107] on link "Outbound" at bounding box center [49, 120] width 99 height 26
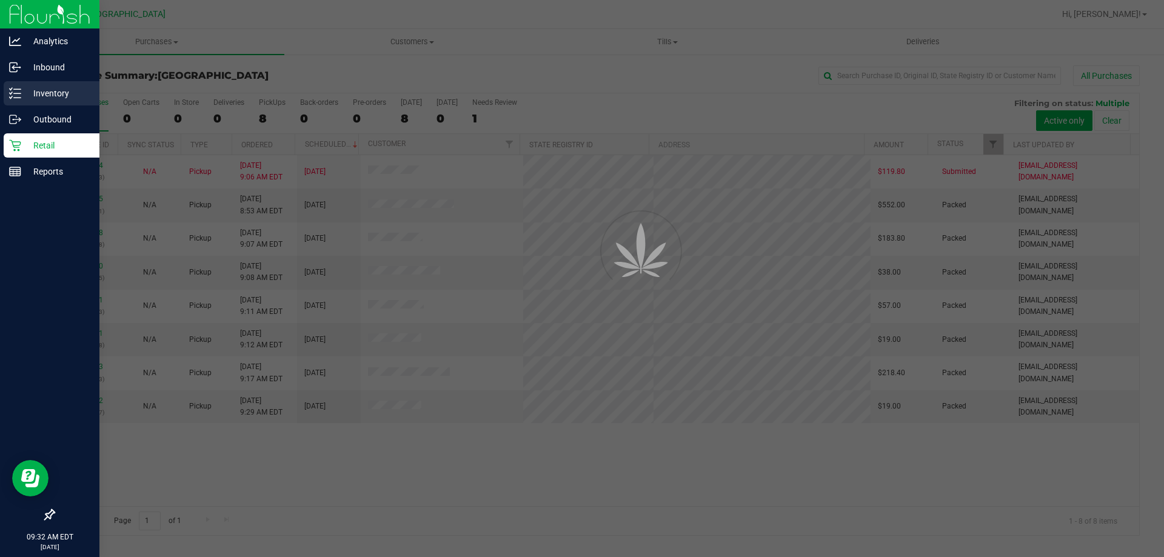
click at [7, 101] on div "Inventory" at bounding box center [52, 93] width 96 height 24
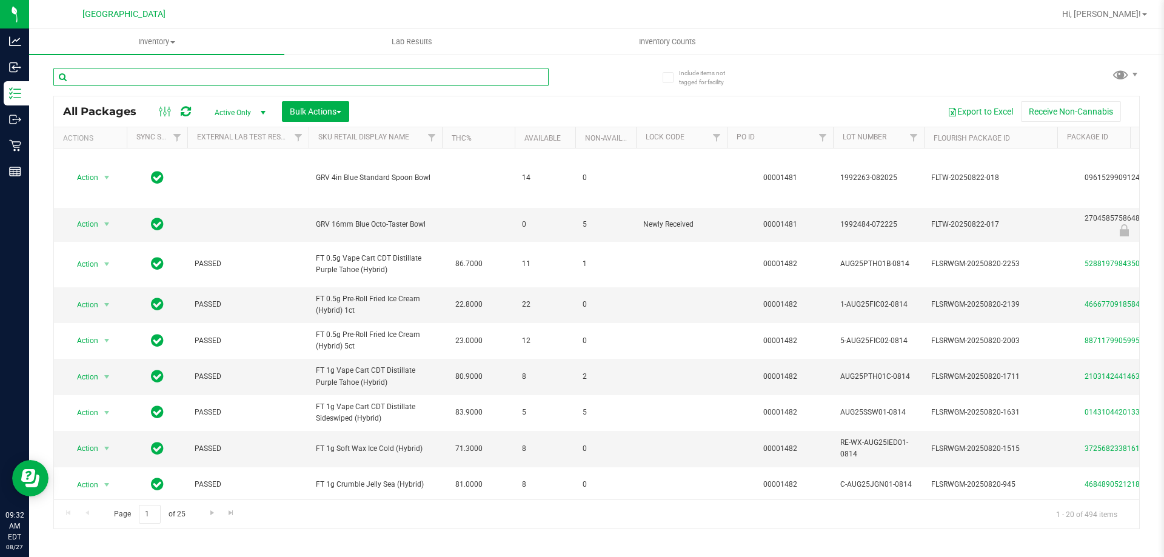
click at [377, 84] on input "text" at bounding box center [300, 77] width 495 height 18
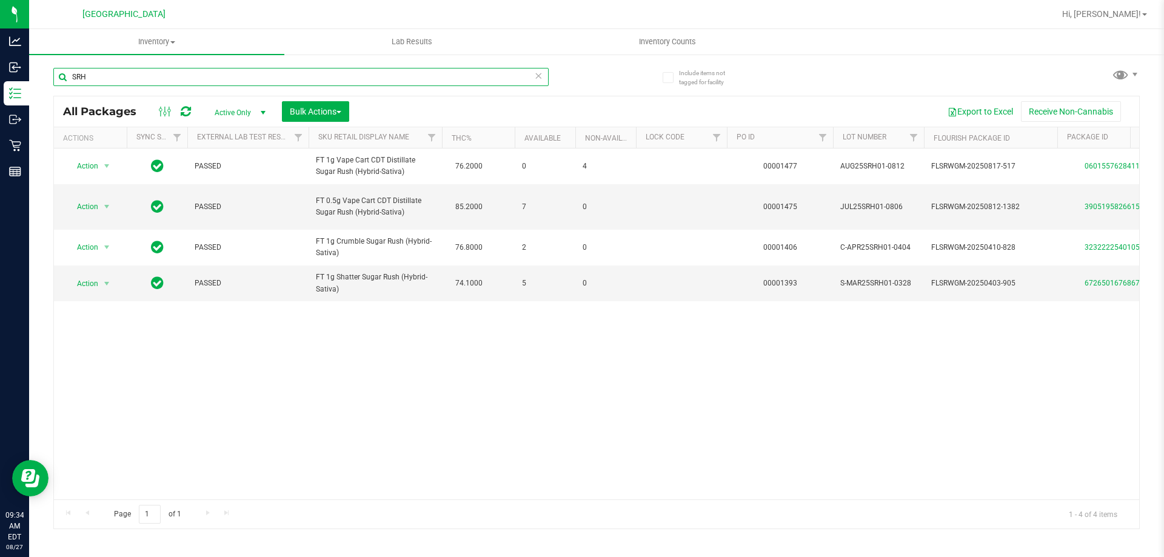
click at [241, 84] on input "SRH" at bounding box center [300, 77] width 495 height 18
paste input "W-JUL25ARZ01-0721"
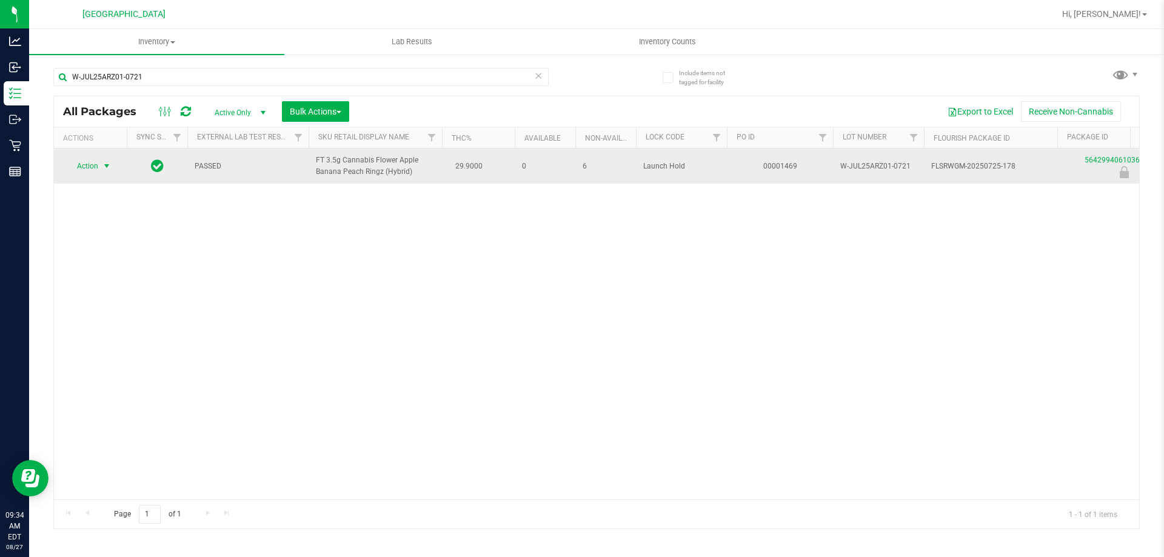
click at [69, 170] on span "Action" at bounding box center [82, 166] width 33 height 17
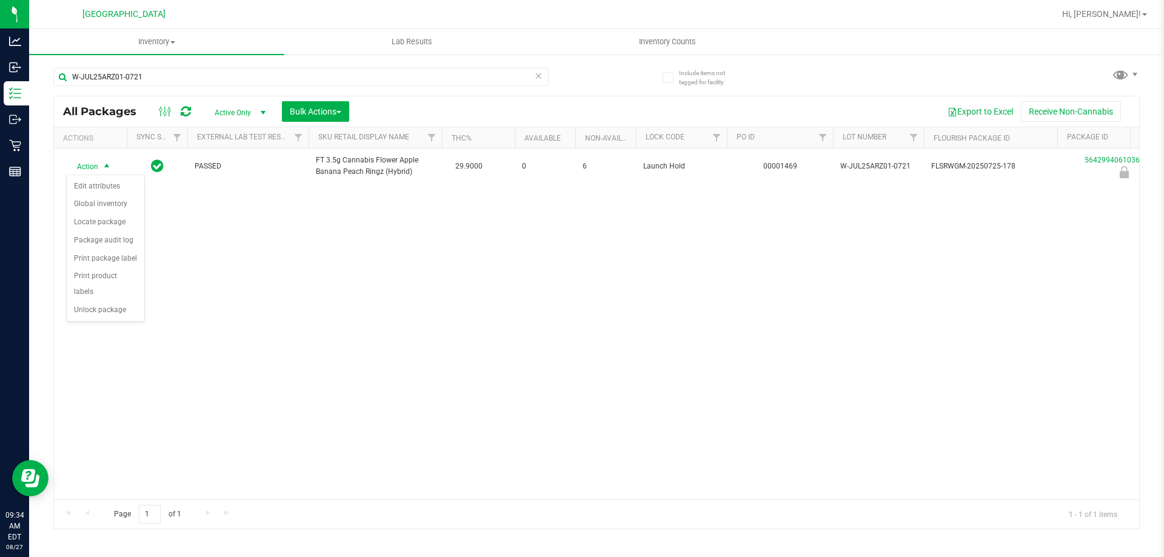
click at [350, 242] on div "Action Action Edit attributes Global inventory Locate package Package audit log…" at bounding box center [596, 324] width 1085 height 351
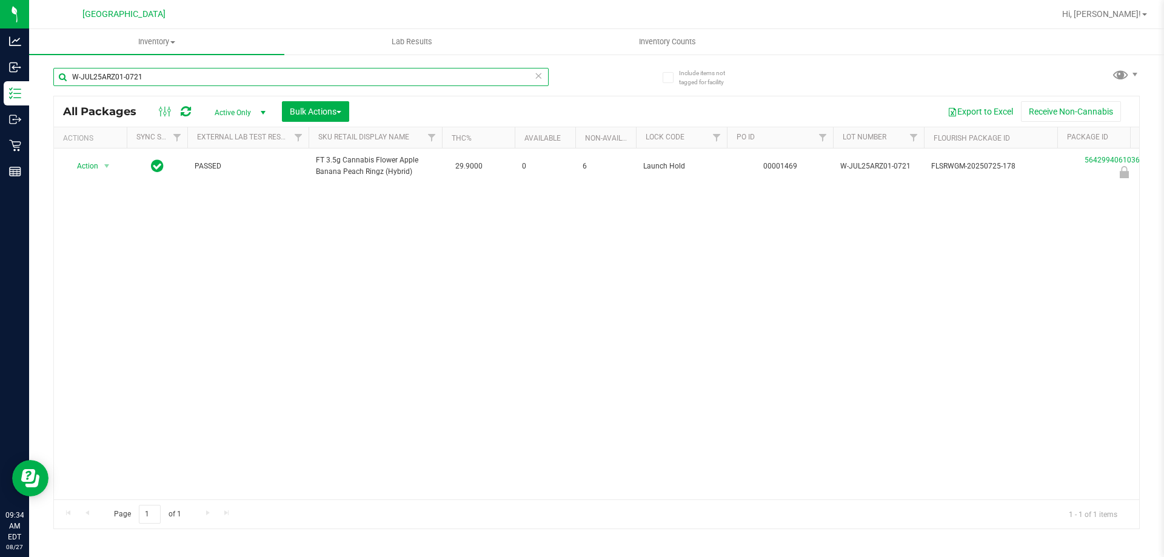
click at [314, 72] on input "W-JUL25ARZ01-0721" at bounding box center [300, 77] width 495 height 18
paste input "3-0723"
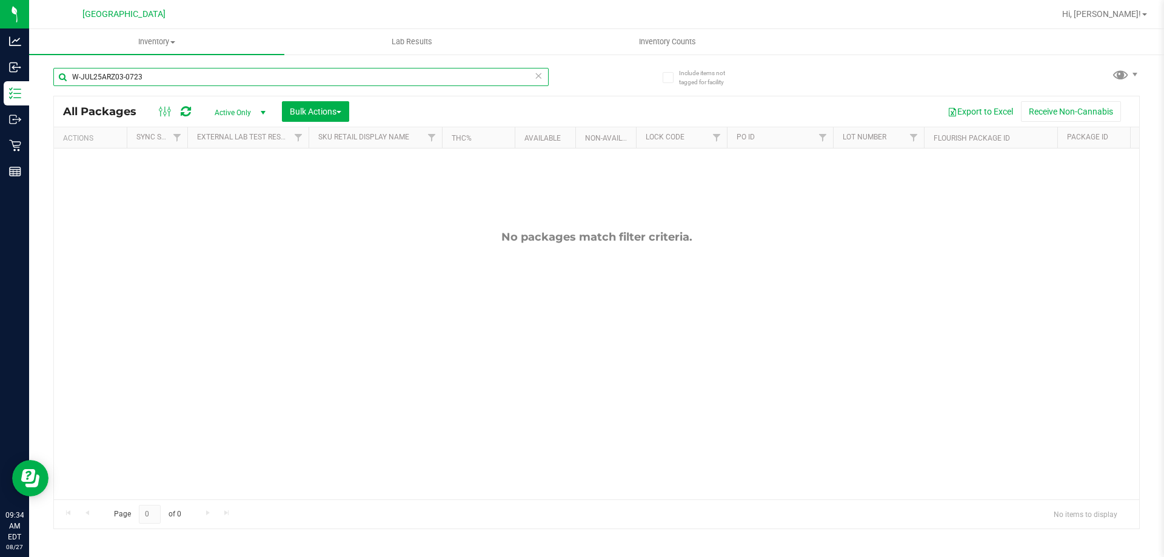
click at [420, 82] on input "W-JUL25ARZ03-0723" at bounding box center [300, 77] width 495 height 18
paste input "1-0721"
type input "W-JUL25ARZ01-0721"
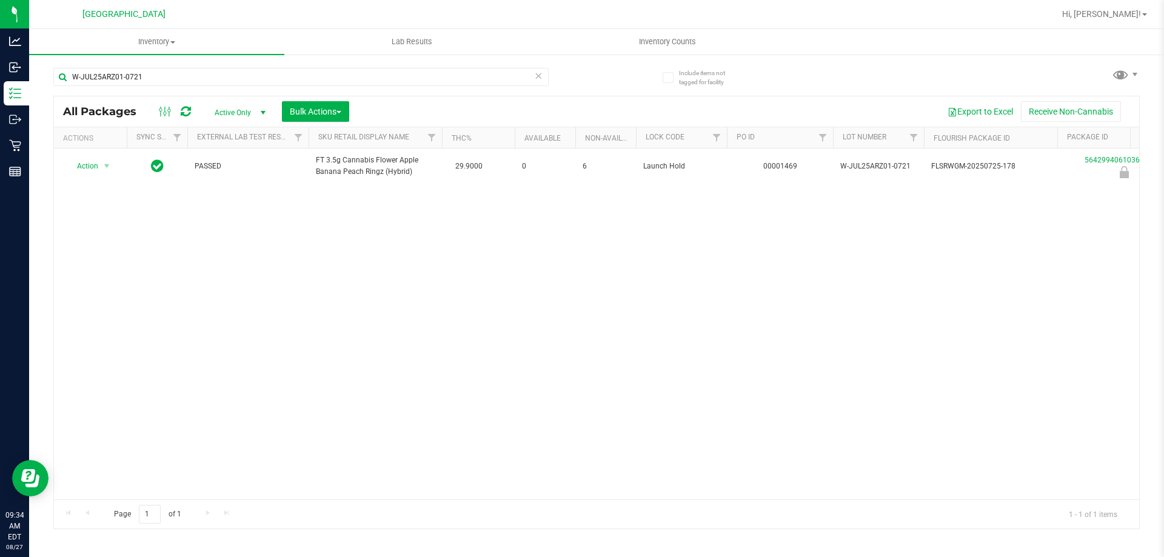
drag, startPoint x: 387, startPoint y: 272, endPoint x: 380, endPoint y: 336, distance: 64.0
click at [391, 271] on div "Action Action Edit attributes Global inventory Locate package Package audit log…" at bounding box center [596, 324] width 1085 height 351
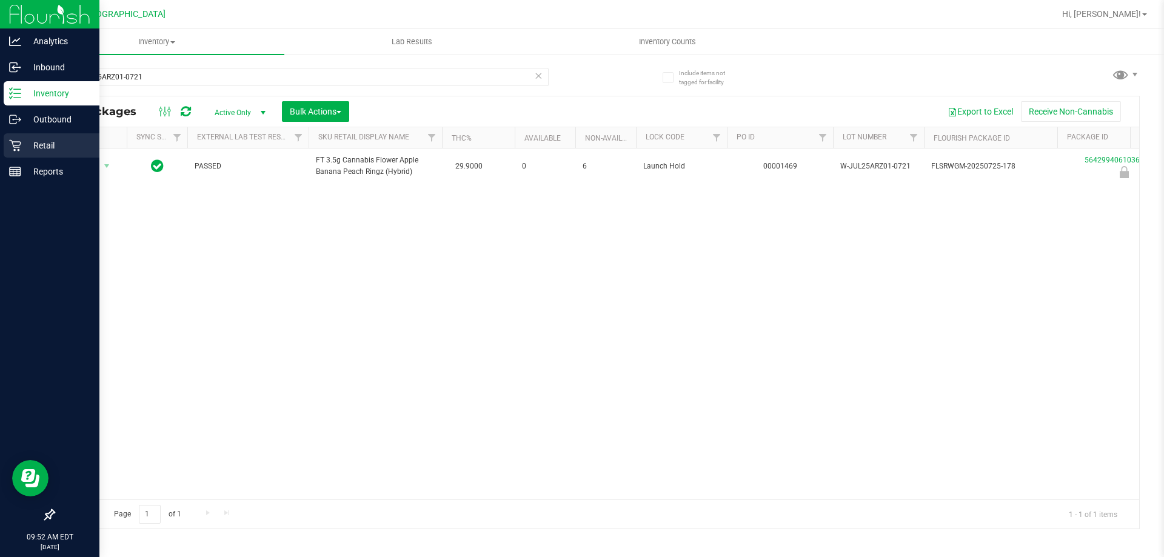
click at [13, 150] on icon at bounding box center [15, 145] width 12 height 12
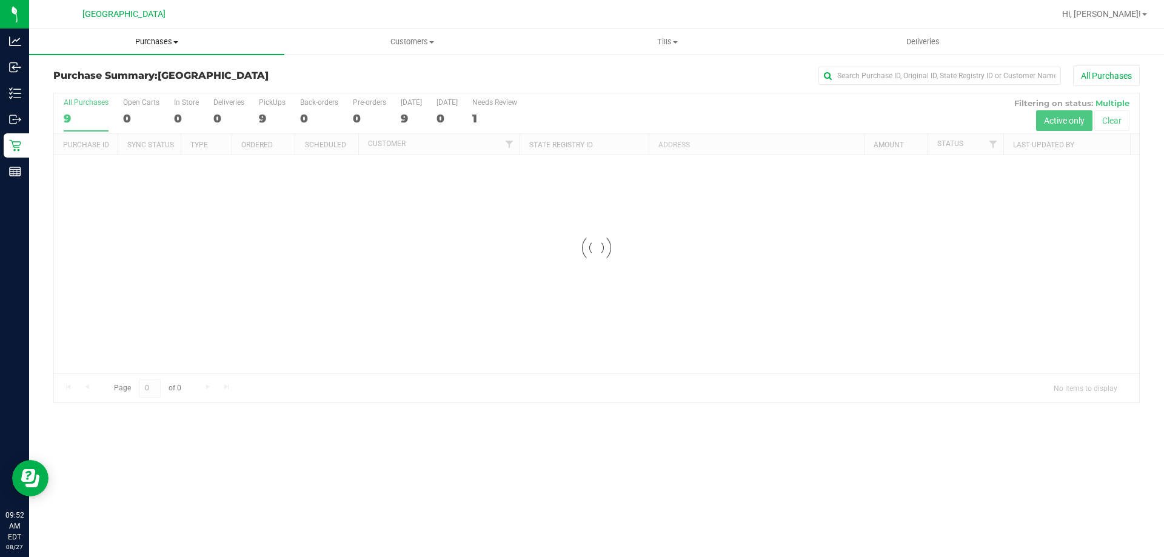
click at [153, 49] on uib-tab-heading "Purchases Summary of purchases Fulfillment All purchases" at bounding box center [156, 41] width 255 height 25
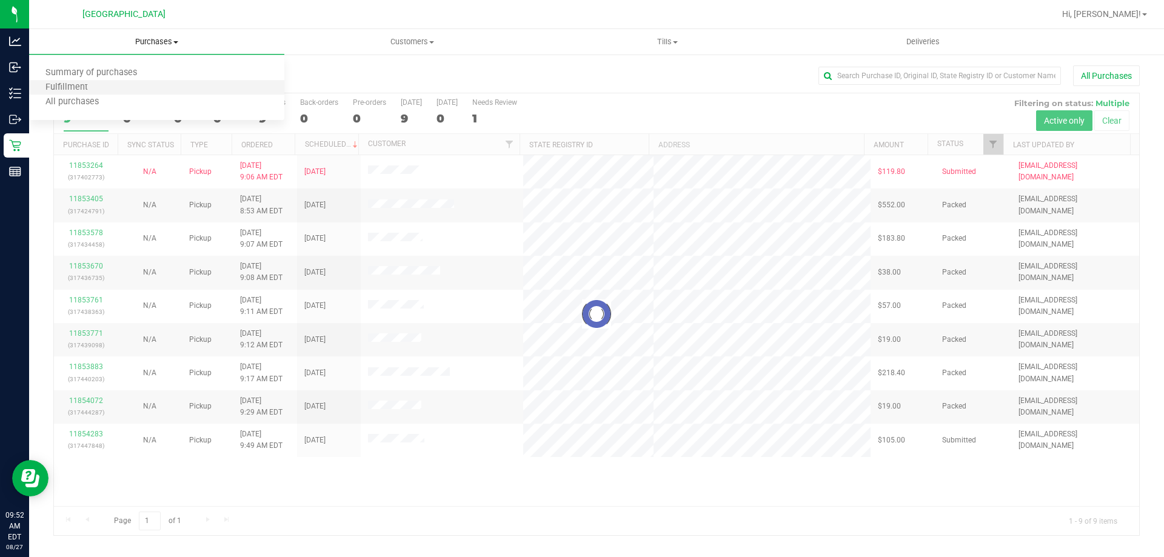
click at [127, 93] on li "Fulfillment" at bounding box center [156, 88] width 255 height 15
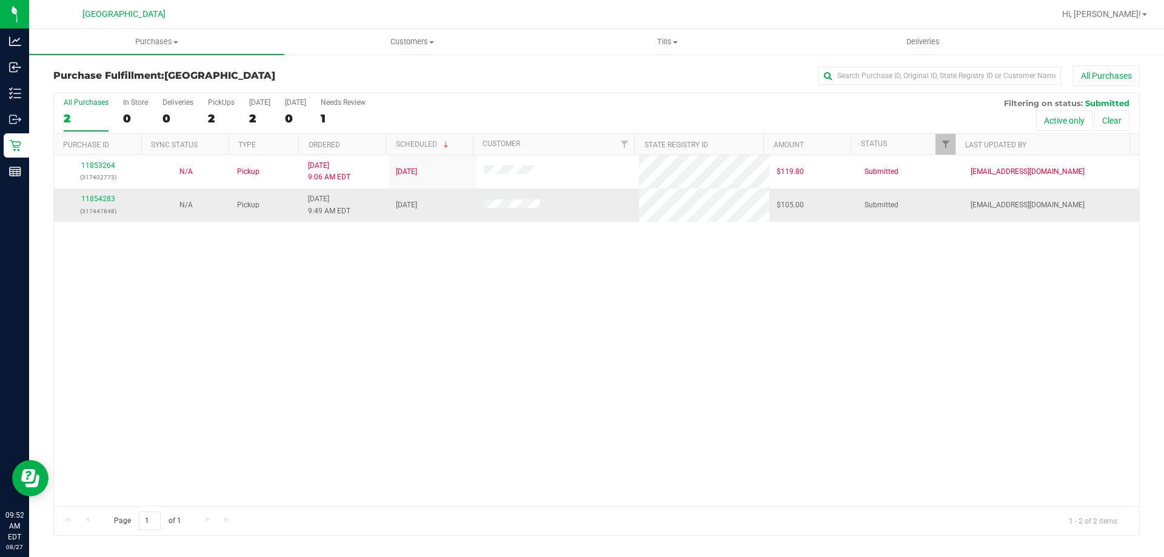
click at [105, 194] on div "11854283 (317447848)" at bounding box center [97, 204] width 73 height 23
click at [104, 195] on link "11854283" at bounding box center [98, 199] width 34 height 8
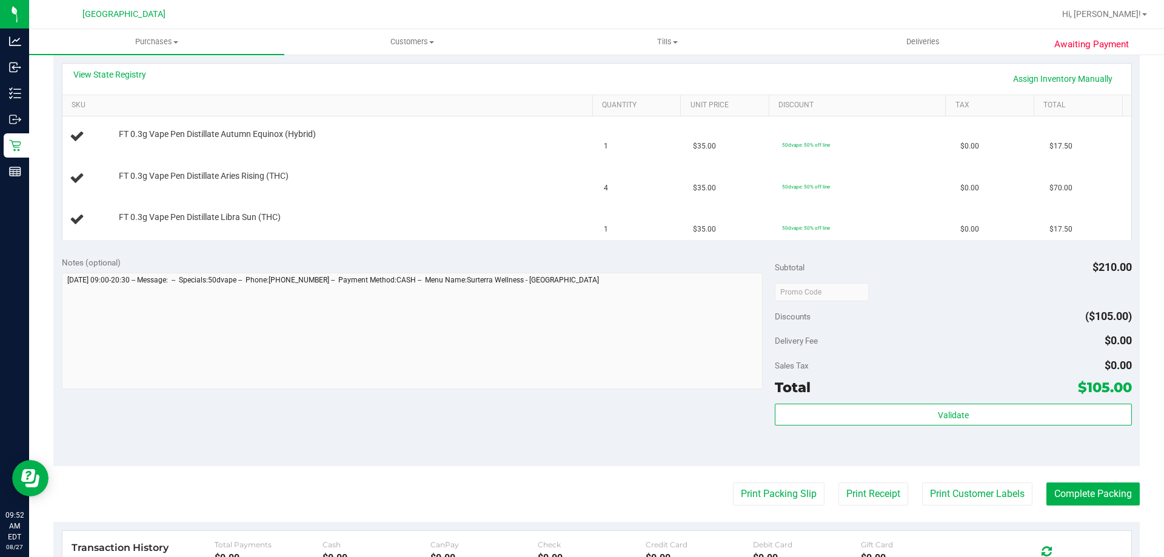
scroll to position [303, 0]
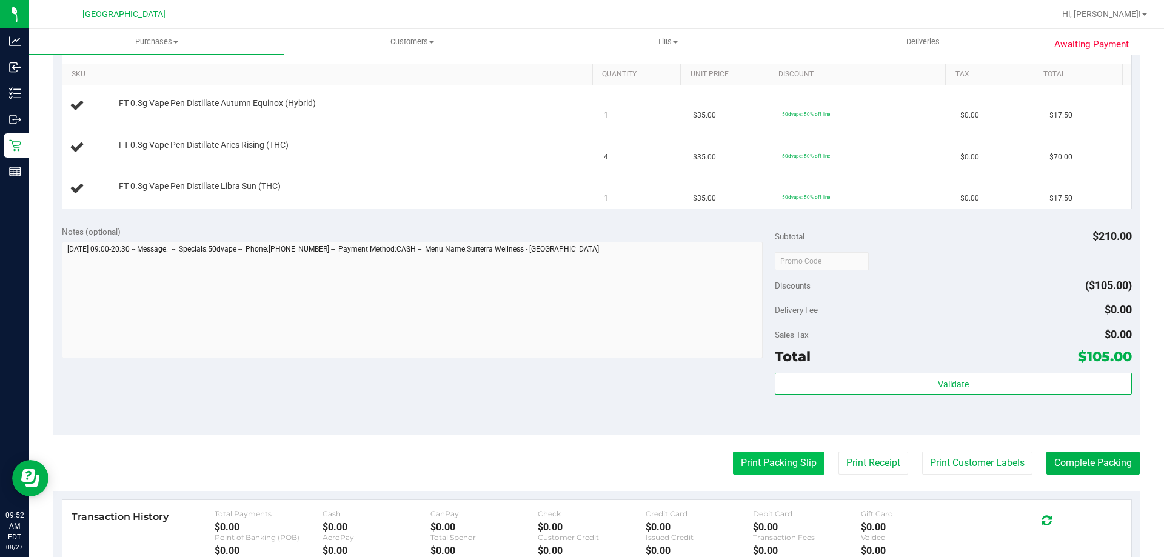
click at [785, 462] on button "Print Packing Slip" at bounding box center [779, 463] width 92 height 23
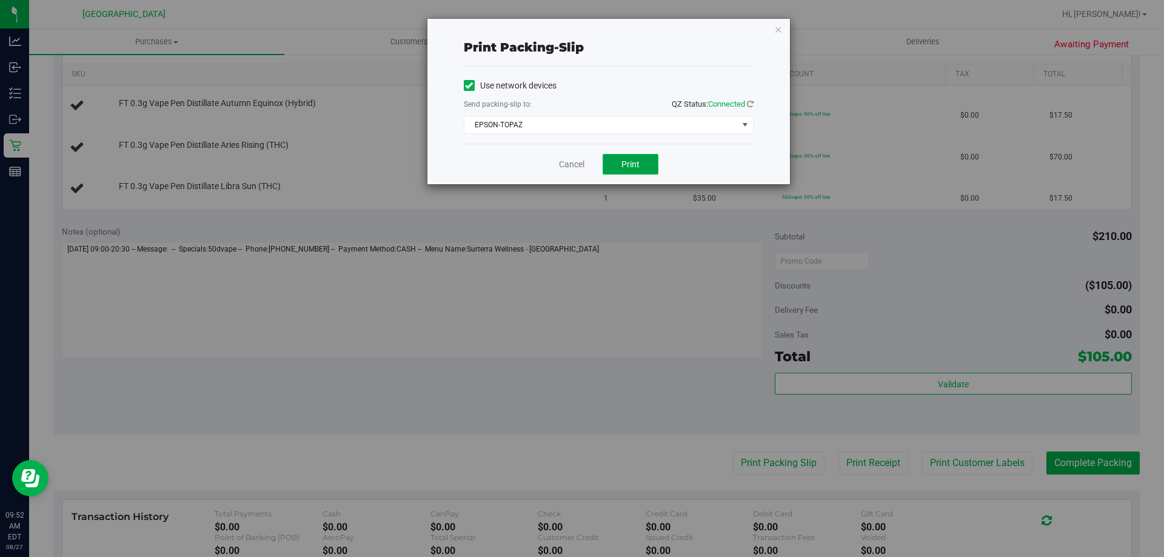
click at [617, 166] on button "Print" at bounding box center [631, 164] width 56 height 21
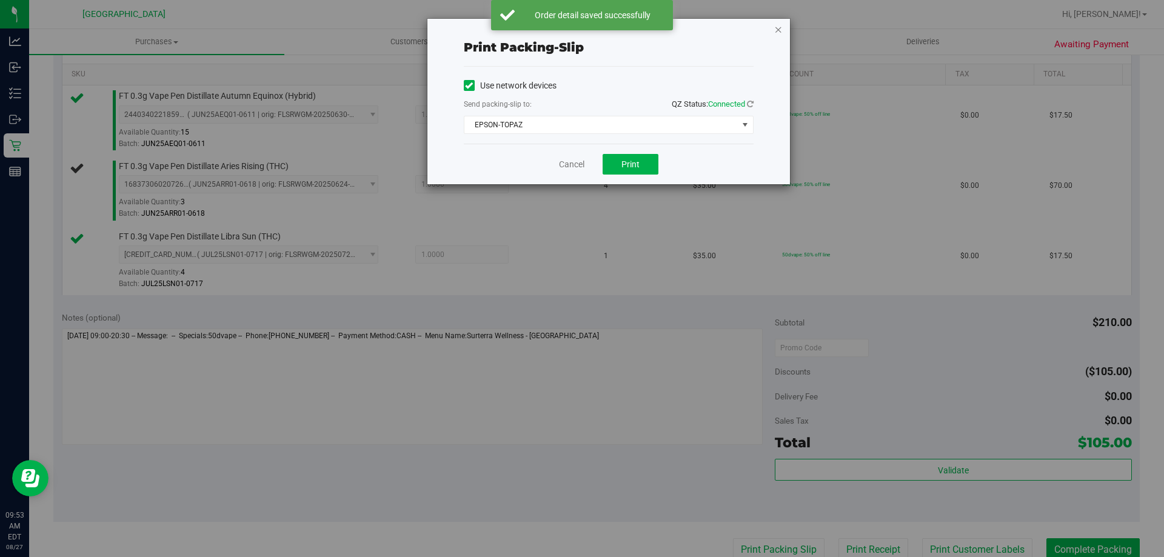
click at [780, 31] on icon "button" at bounding box center [778, 29] width 8 height 15
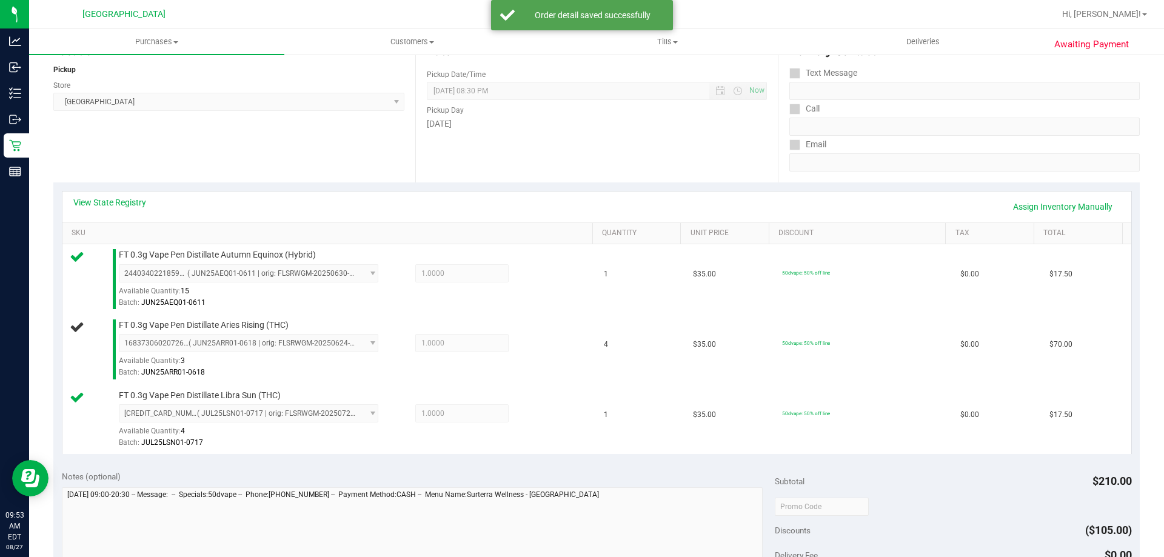
scroll to position [96, 0]
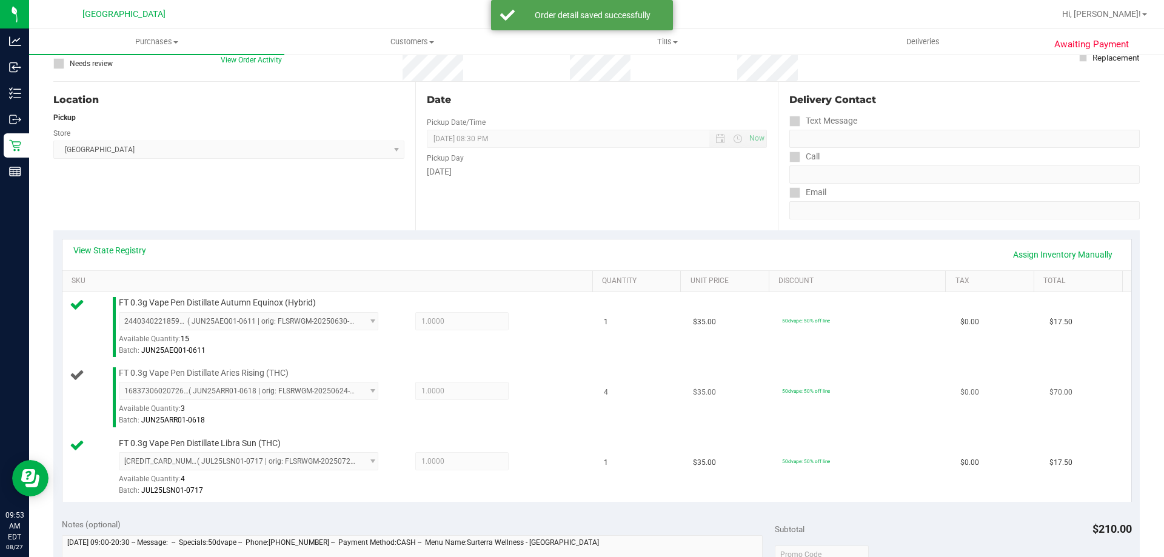
click at [555, 388] on div "1683730602072696 ( JUN25ARR01-0618 | orig: FLSRWGM-20250624-804 ) 1683730602072…" at bounding box center [353, 404] width 468 height 44
click at [536, 400] on div "1683730602072696 ( JUN25ARR01-0618 | orig: FLSRWGM-20250624-804 ) 1683730602072…" at bounding box center [353, 404] width 468 height 44
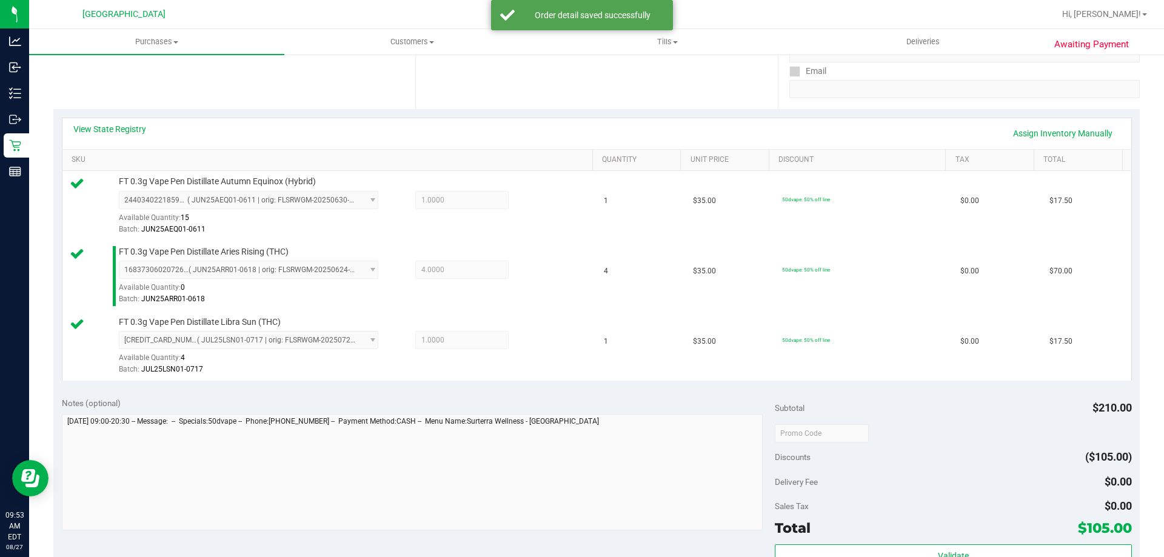
scroll to position [339, 0]
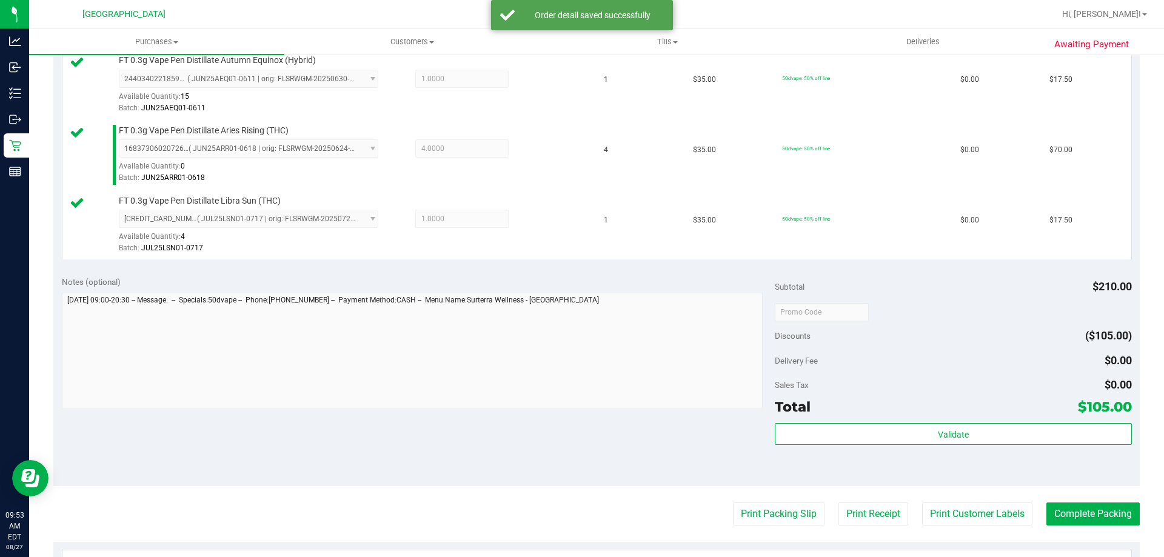
click at [820, 406] on div "Total $105.00" at bounding box center [953, 407] width 357 height 22
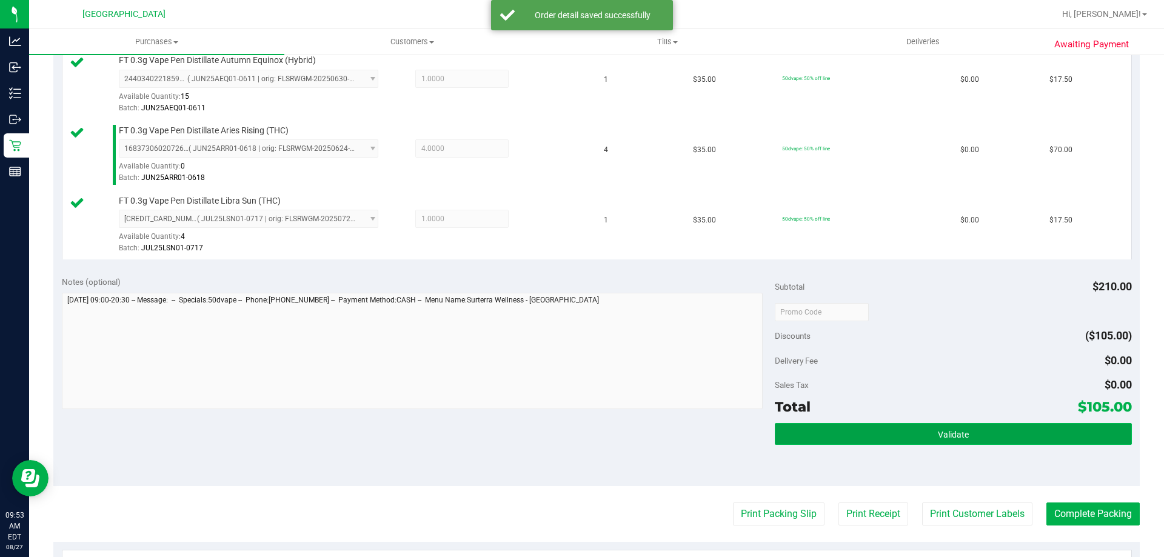
click at [822, 432] on button "Validate" at bounding box center [953, 434] width 357 height 22
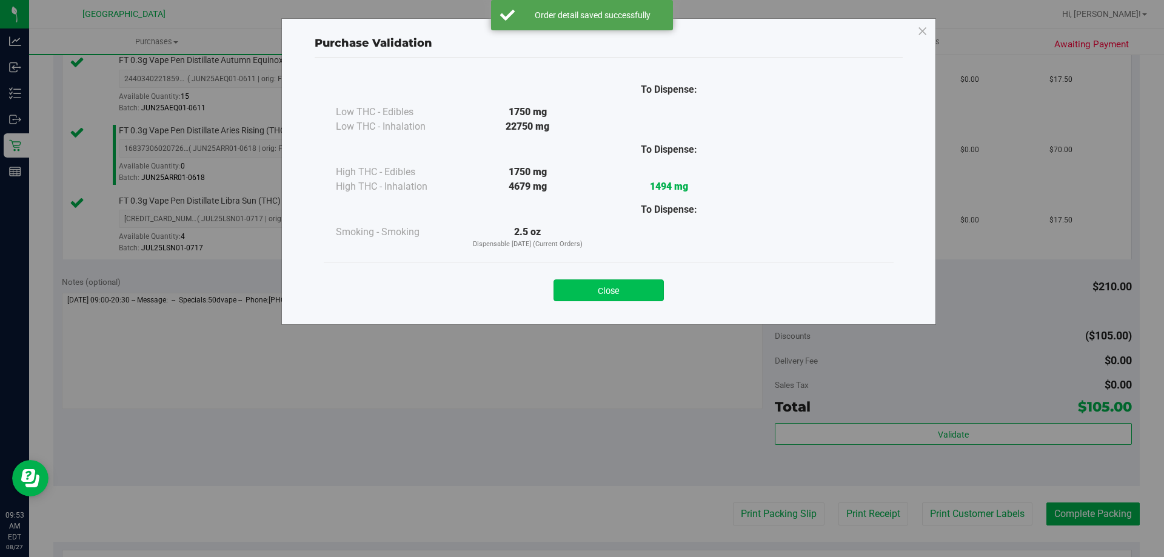
click at [580, 292] on button "Close" at bounding box center [609, 291] width 110 height 22
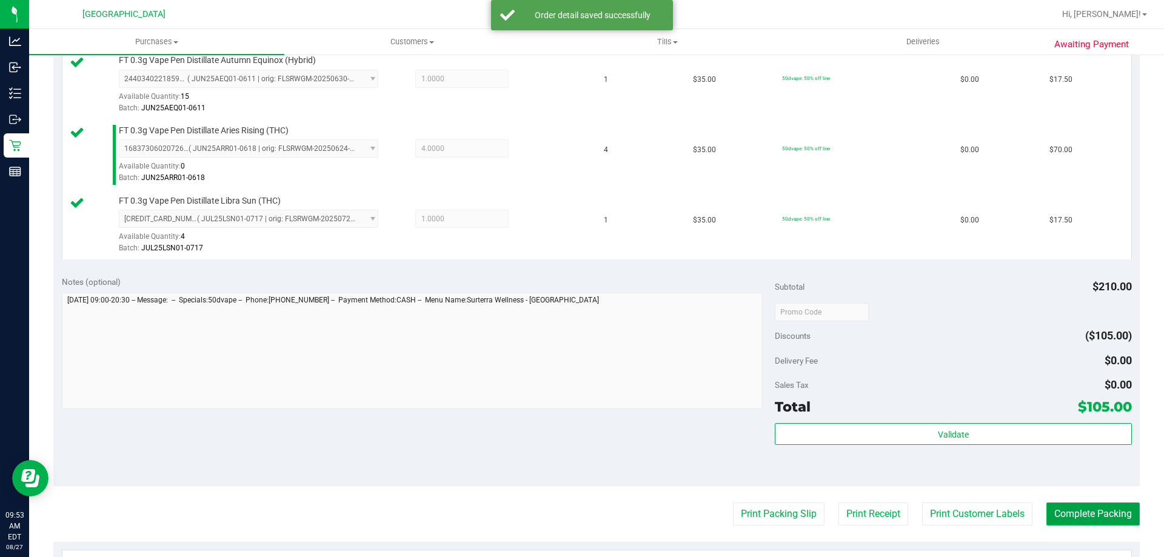
click at [1089, 507] on button "Complete Packing" at bounding box center [1093, 514] width 93 height 23
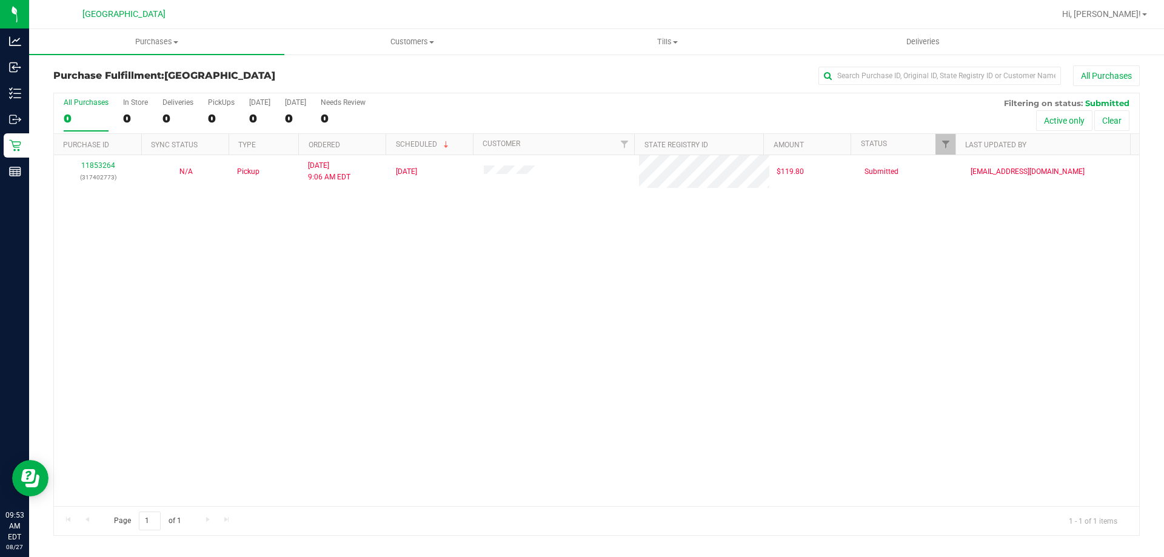
click at [527, 367] on div "11853264 (317402773) N/A Pickup [DATE] 9:06 AM EDT 8/27/2025 $119.80 Submitted …" at bounding box center [596, 330] width 1085 height 351
click at [159, 55] on div "Purchase Fulfillment: [GEOGRAPHIC_DATA] All Purchases All Purchases 1 In Store …" at bounding box center [596, 300] width 1135 height 495
click at [156, 48] on uib-tab-heading "Purchases Summary of purchases Fulfillment All purchases" at bounding box center [156, 41] width 255 height 25
click at [149, 75] on span "Summary of purchases" at bounding box center [91, 73] width 124 height 10
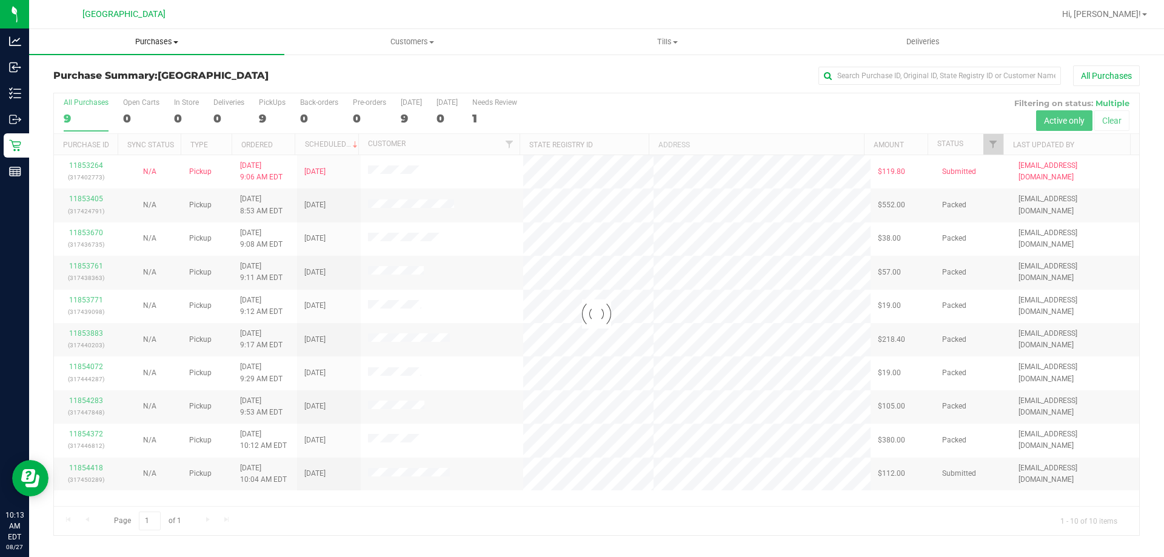
click at [136, 44] on span "Purchases" at bounding box center [156, 41] width 255 height 11
click at [118, 90] on li "Fulfillment" at bounding box center [156, 88] width 255 height 15
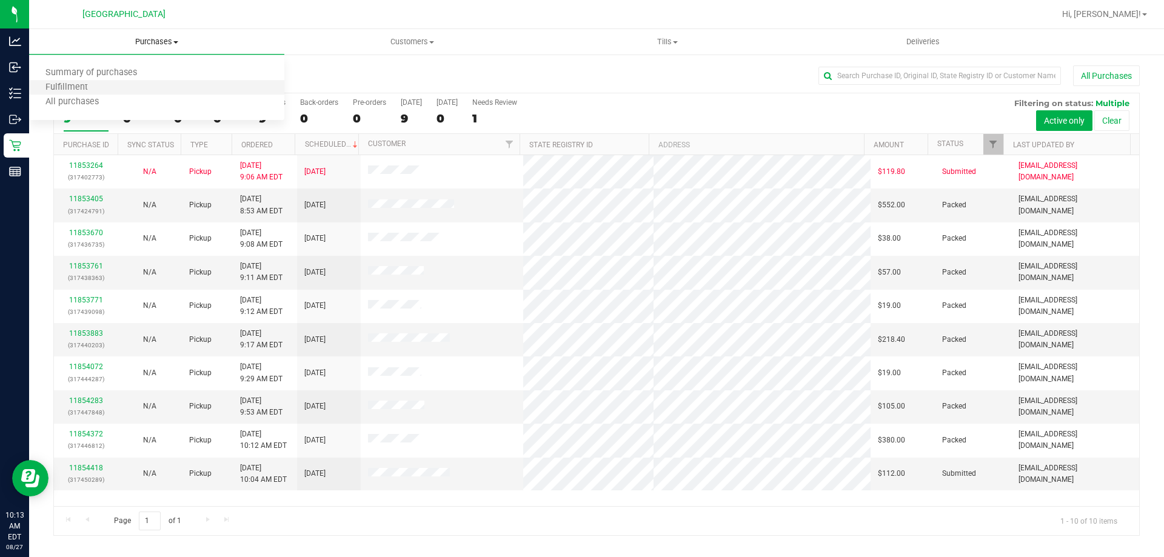
click at [118, 90] on li "Fulfillment" at bounding box center [156, 88] width 255 height 15
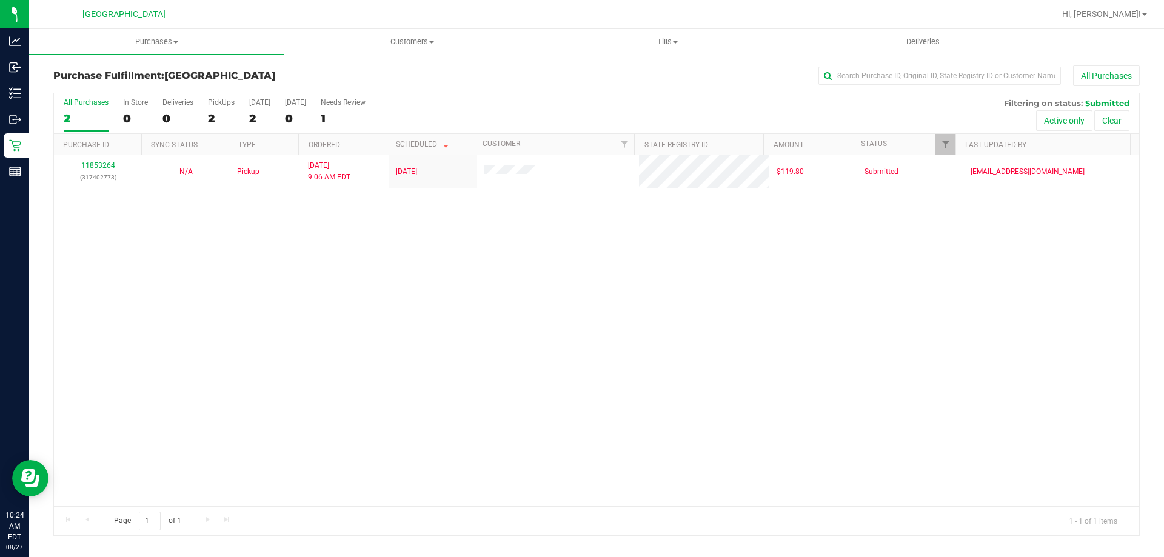
click at [531, 269] on div "11853264 (317402773) N/A Pickup [DATE] 9:06 AM EDT 8/27/2025 $119.80 Submitted …" at bounding box center [596, 330] width 1085 height 351
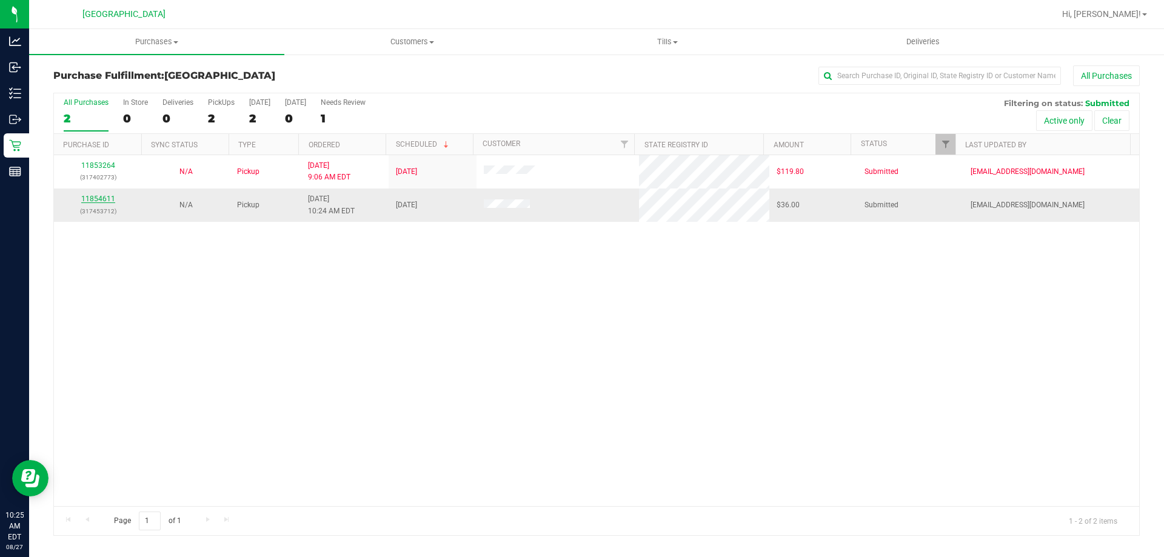
click at [92, 198] on link "11854611" at bounding box center [98, 199] width 34 height 8
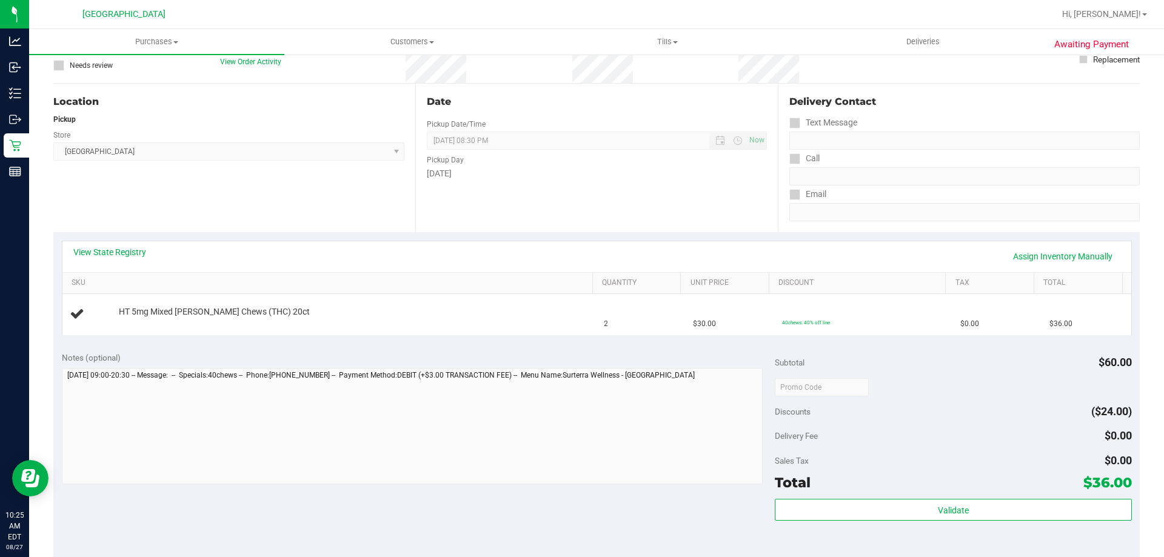
scroll to position [182, 0]
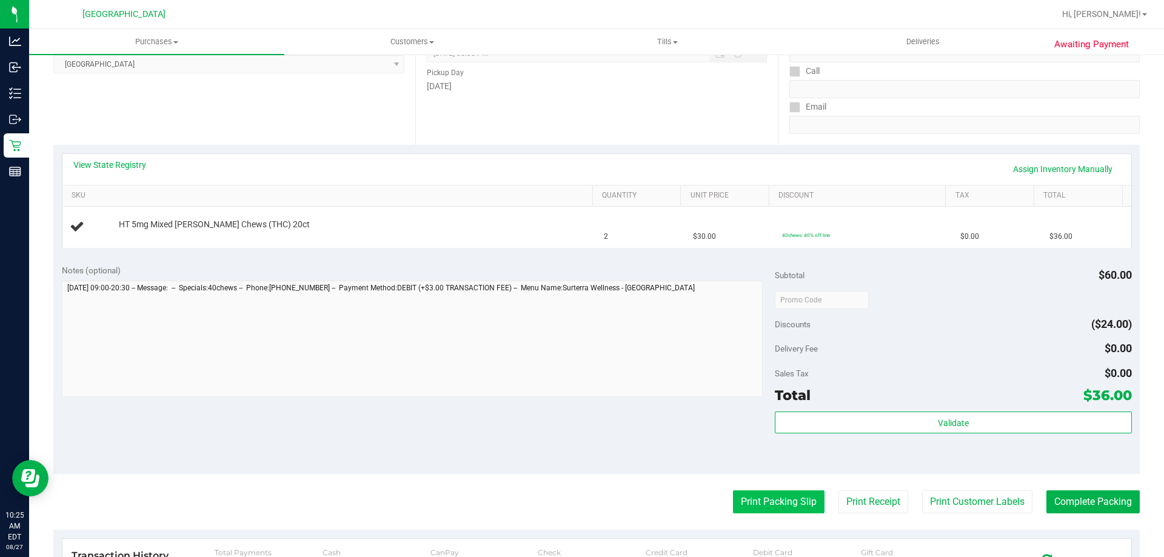
click at [759, 491] on button "Print Packing Slip" at bounding box center [779, 502] width 92 height 23
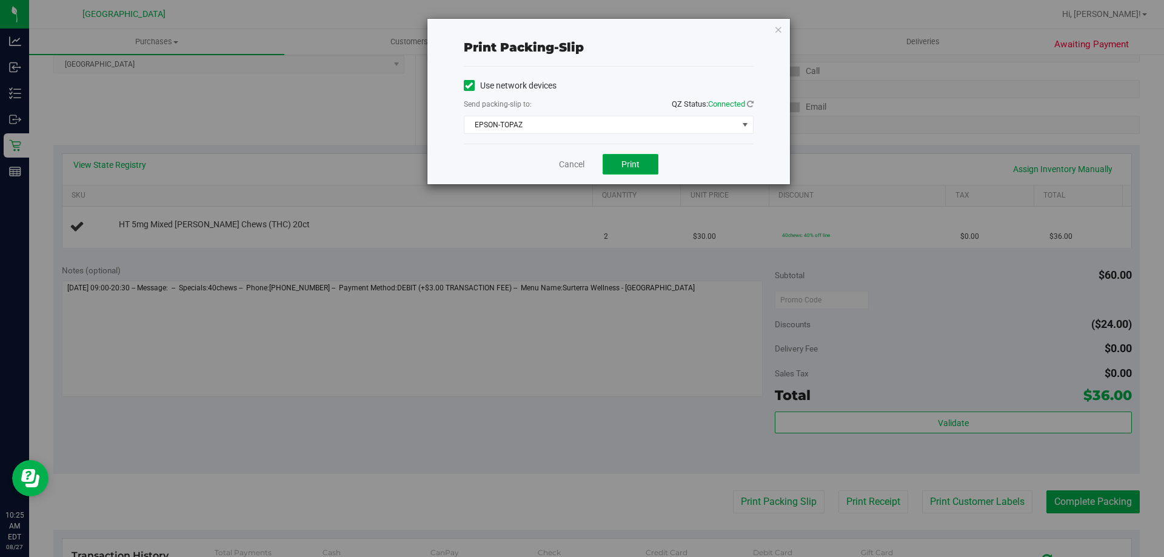
click at [631, 165] on span "Print" at bounding box center [631, 164] width 18 height 10
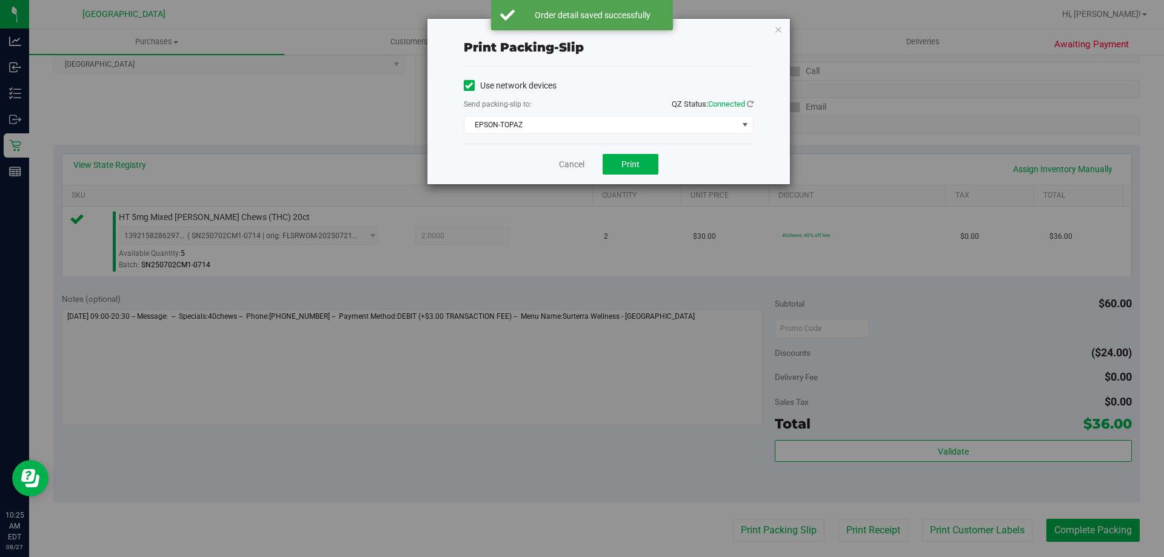
click at [780, 38] on div "Print packing-slip Use network devices Send packing-slip to: QZ Status: Connect…" at bounding box center [608, 102] width 363 height 166
click at [780, 32] on icon "button" at bounding box center [778, 29] width 8 height 15
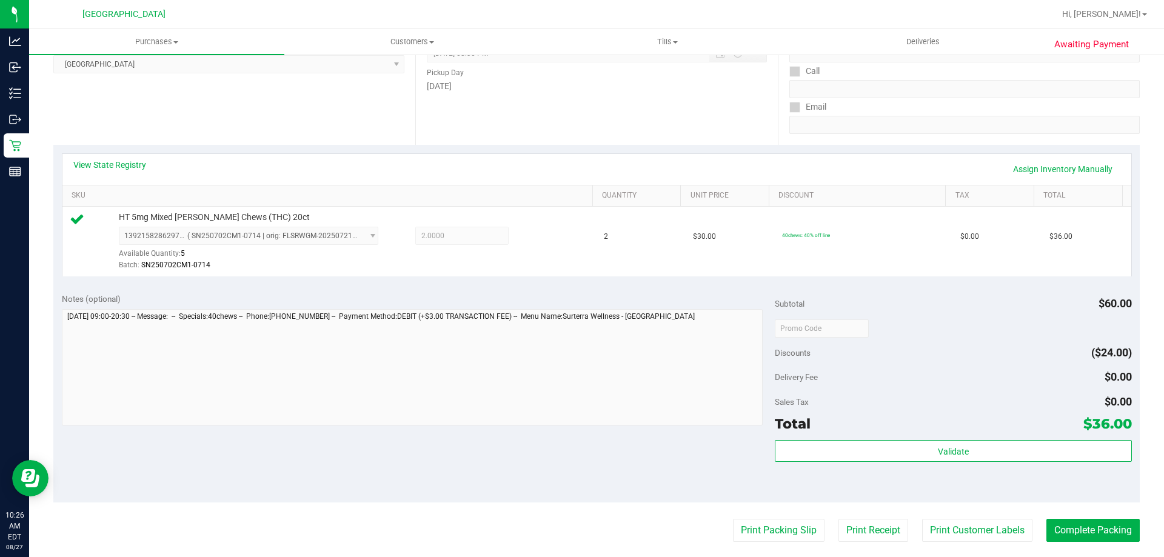
click at [845, 434] on div "Total $36.00" at bounding box center [953, 424] width 357 height 22
click at [845, 435] on div "Subtotal $60.00 Discounts ($24.00) Delivery Fee $0.00 Sales Tax $0.00 Total $36…" at bounding box center [953, 394] width 357 height 202
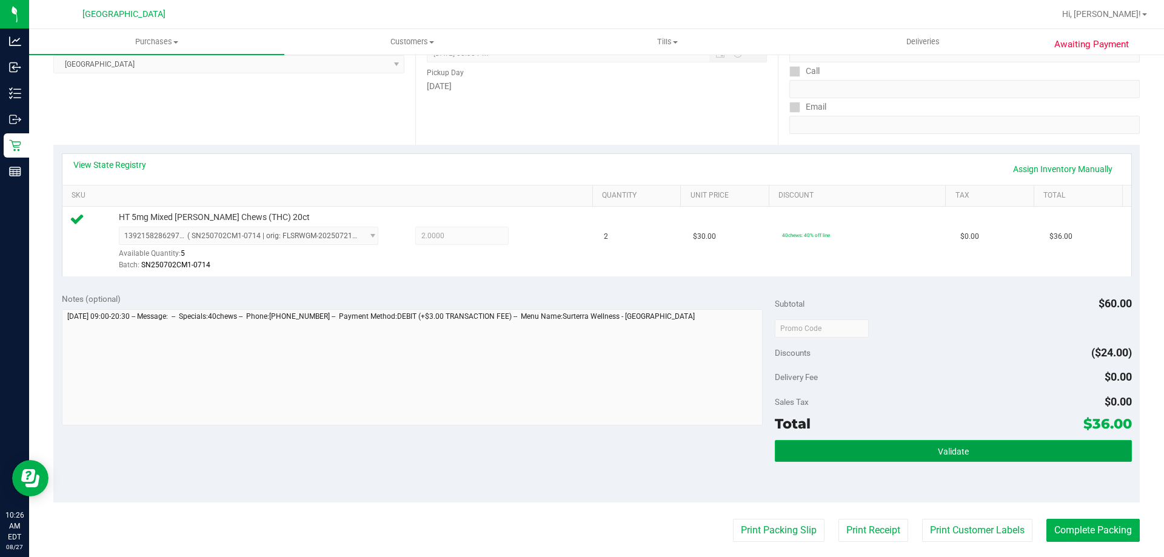
click at [805, 441] on button "Validate" at bounding box center [953, 451] width 357 height 22
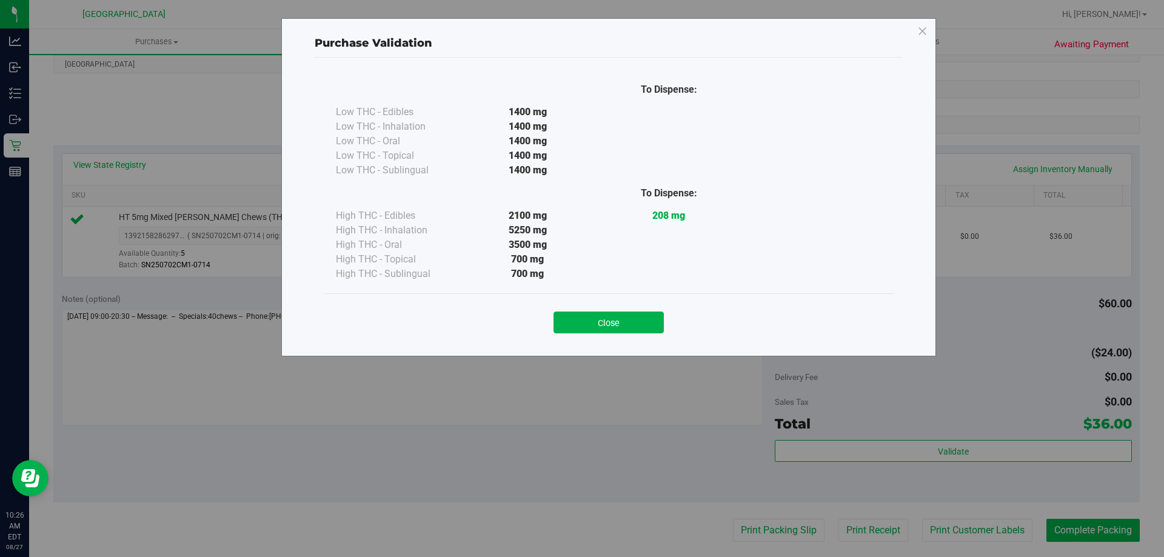
click at [607, 334] on div "Close" at bounding box center [609, 317] width 570 height 49
click at [610, 327] on button "Close" at bounding box center [609, 323] width 110 height 22
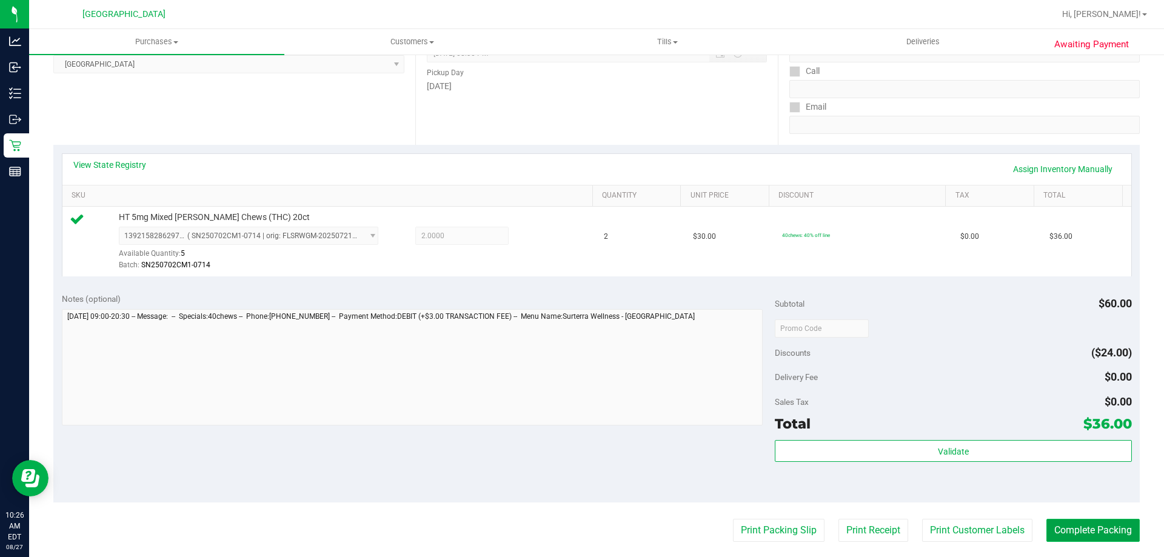
click at [1101, 521] on button "Complete Packing" at bounding box center [1093, 530] width 93 height 23
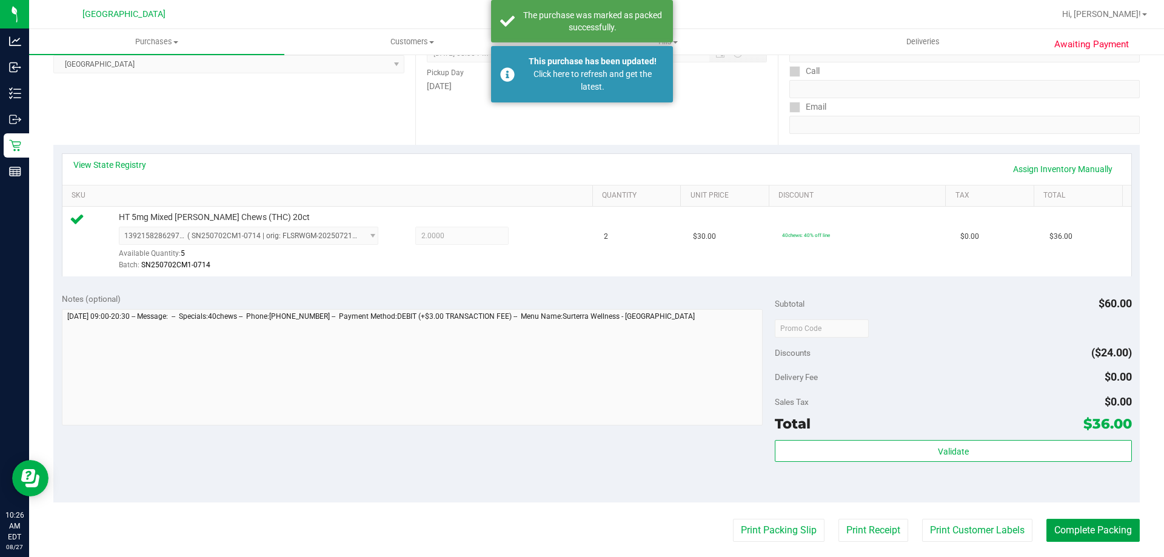
click at [1047, 519] on button "Complete Packing" at bounding box center [1093, 530] width 93 height 23
